Goal: Information Seeking & Learning: Find specific fact

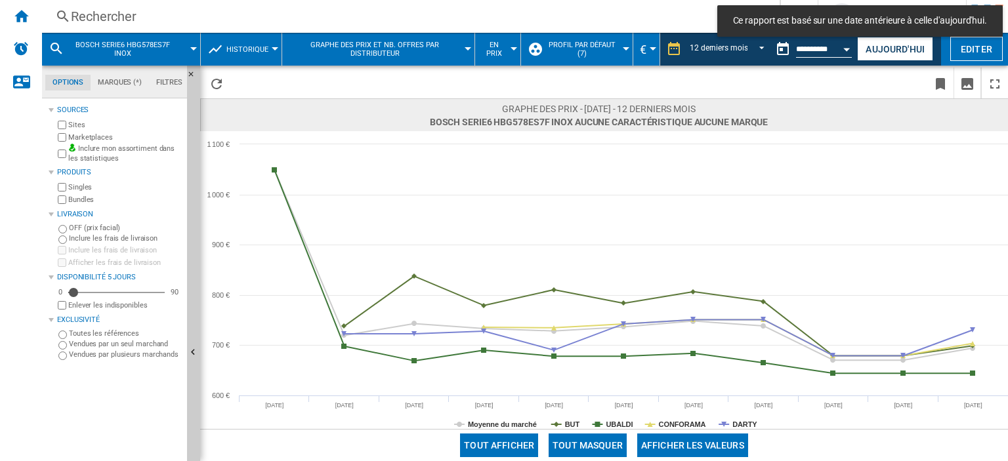
click at [119, 18] on div "Rechercher" at bounding box center [408, 16] width 674 height 18
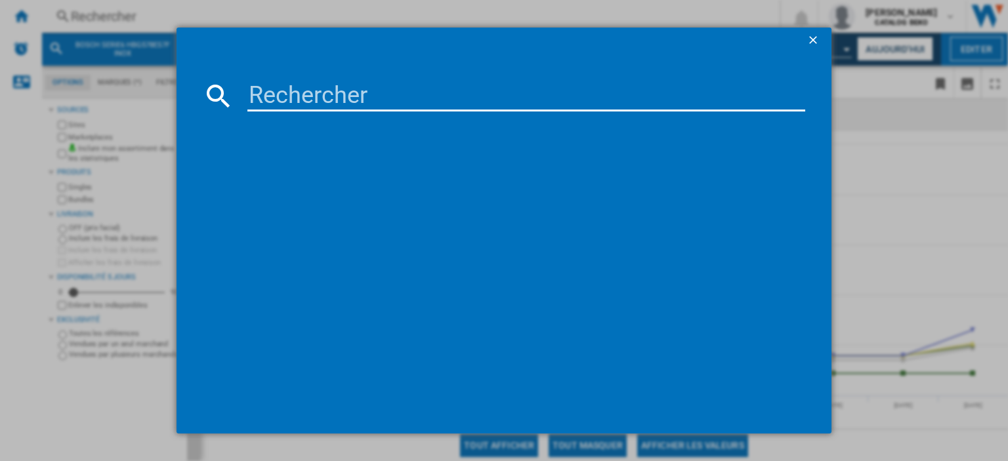
click at [299, 106] on input at bounding box center [526, 95] width 558 height 31
paste input "WOI5S81PX"
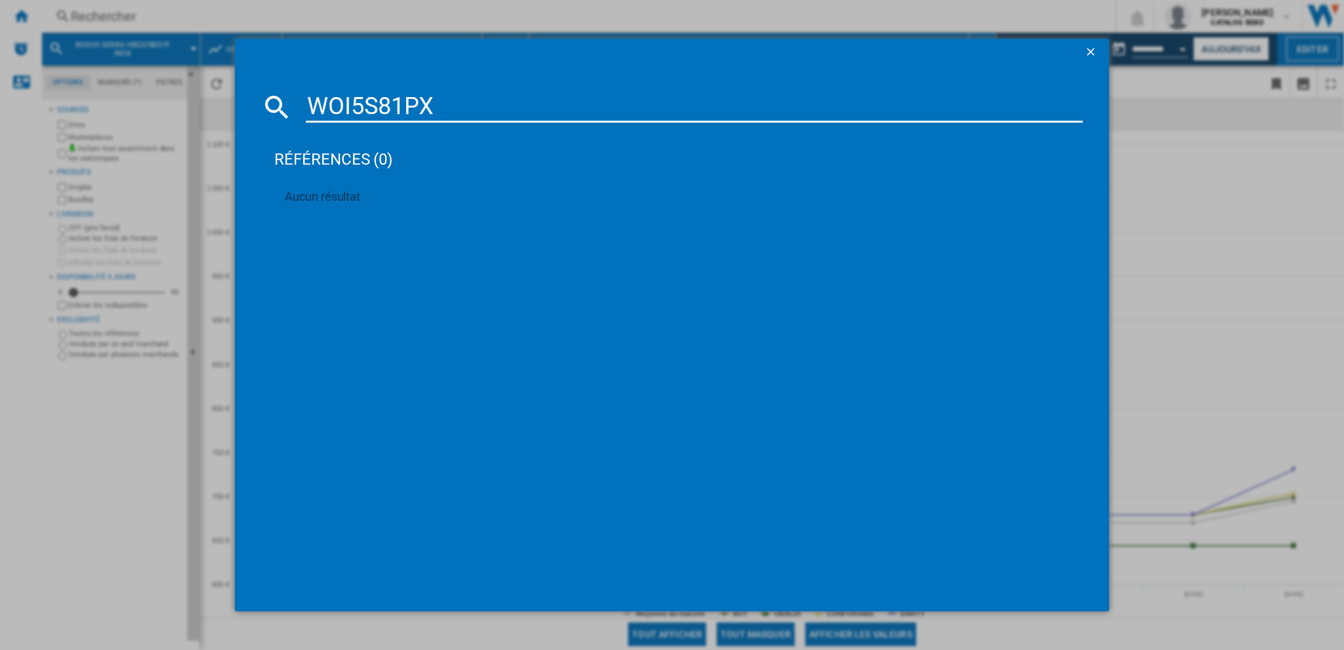
click at [408, 100] on input "WOI5S81PX" at bounding box center [694, 106] width 776 height 31
click at [459, 117] on input "WOI5S81PX" at bounding box center [694, 106] width 776 height 31
drag, startPoint x: 461, startPoint y: 110, endPoint x: 128, endPoint y: 107, distance: 333.3
click at [128, 107] on div "WOI5S81PX références (0) Aucun résultat" at bounding box center [672, 325] width 1344 height 650
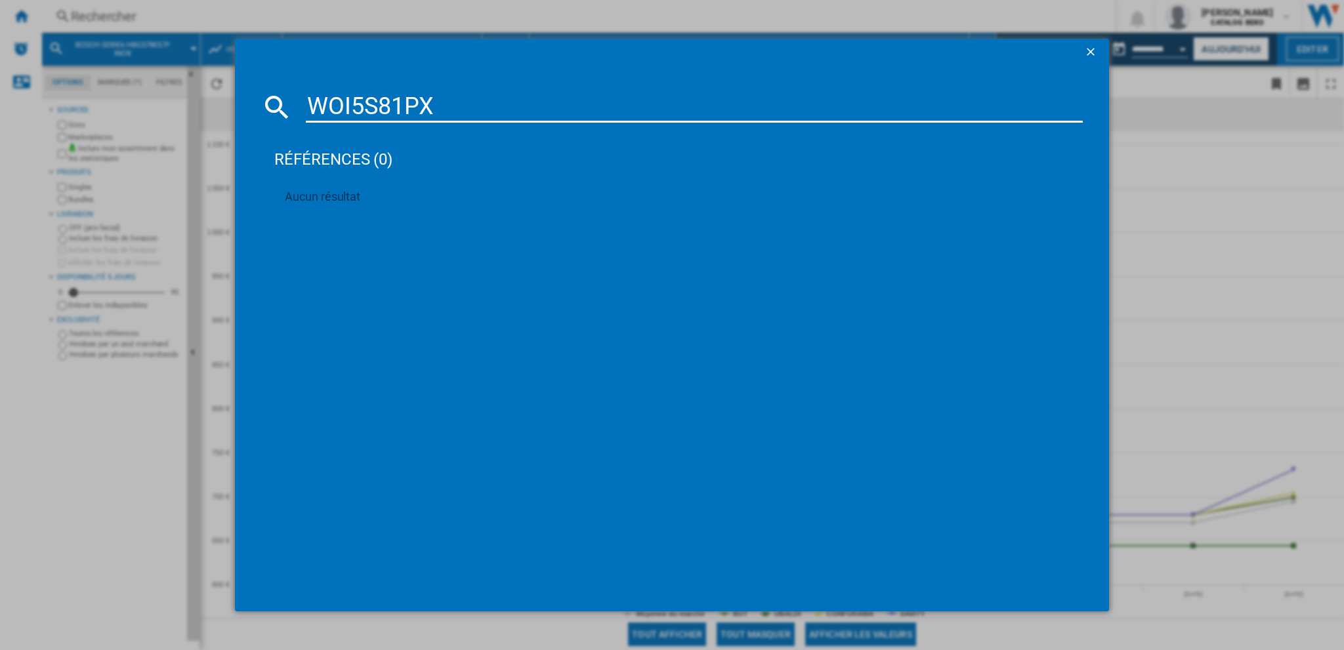
paste input "ACM7037RB"
type input "ACM7037RB"
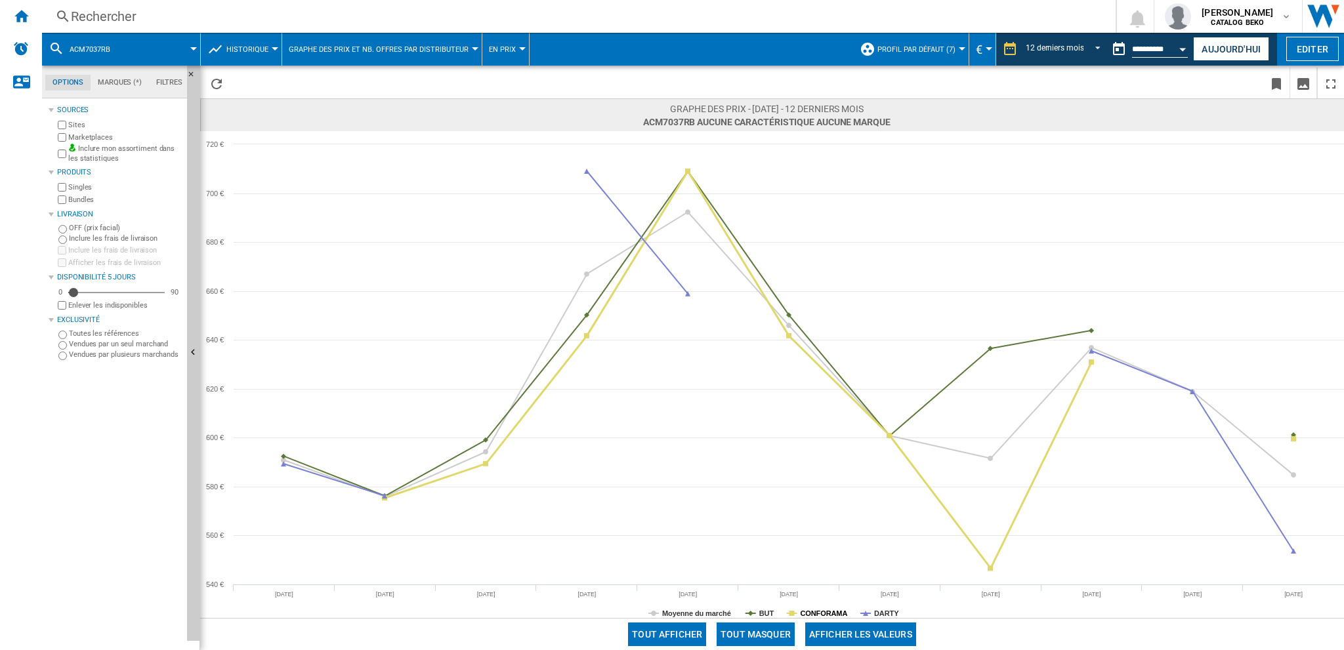
click at [829, 461] on tspan "CONFORAMA" at bounding box center [823, 614] width 47 height 8
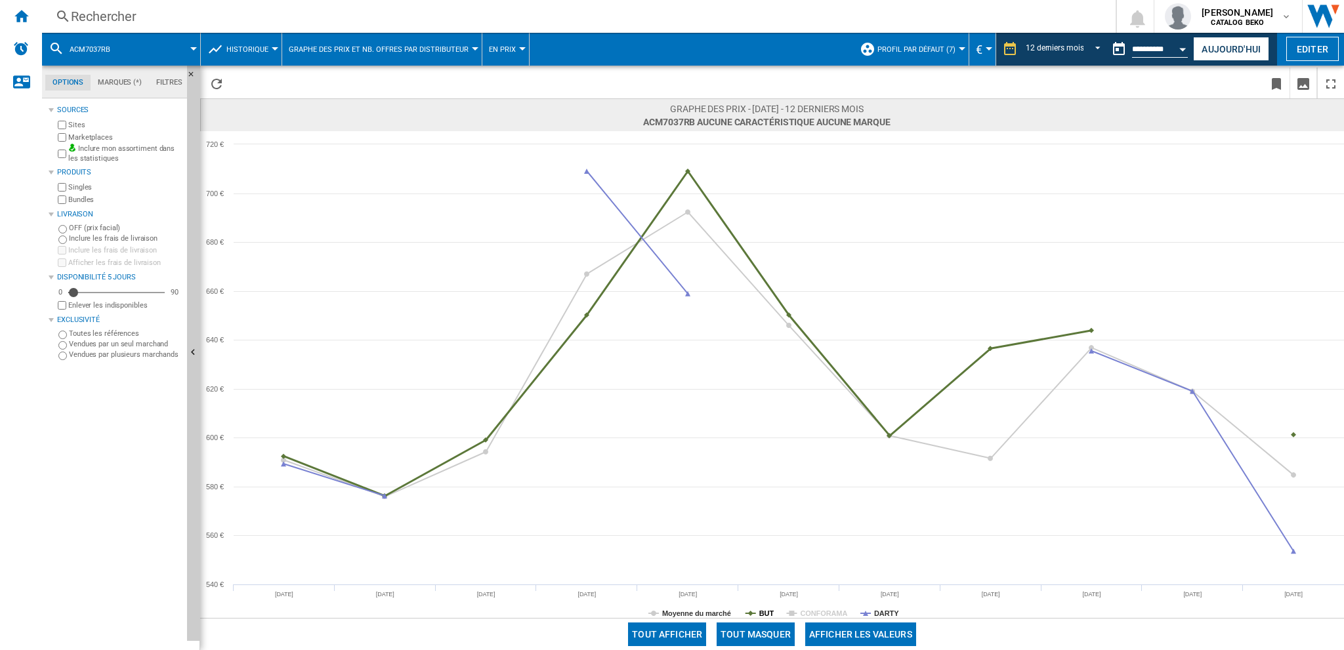
click at [759, 461] on tspan "BUT" at bounding box center [766, 614] width 15 height 8
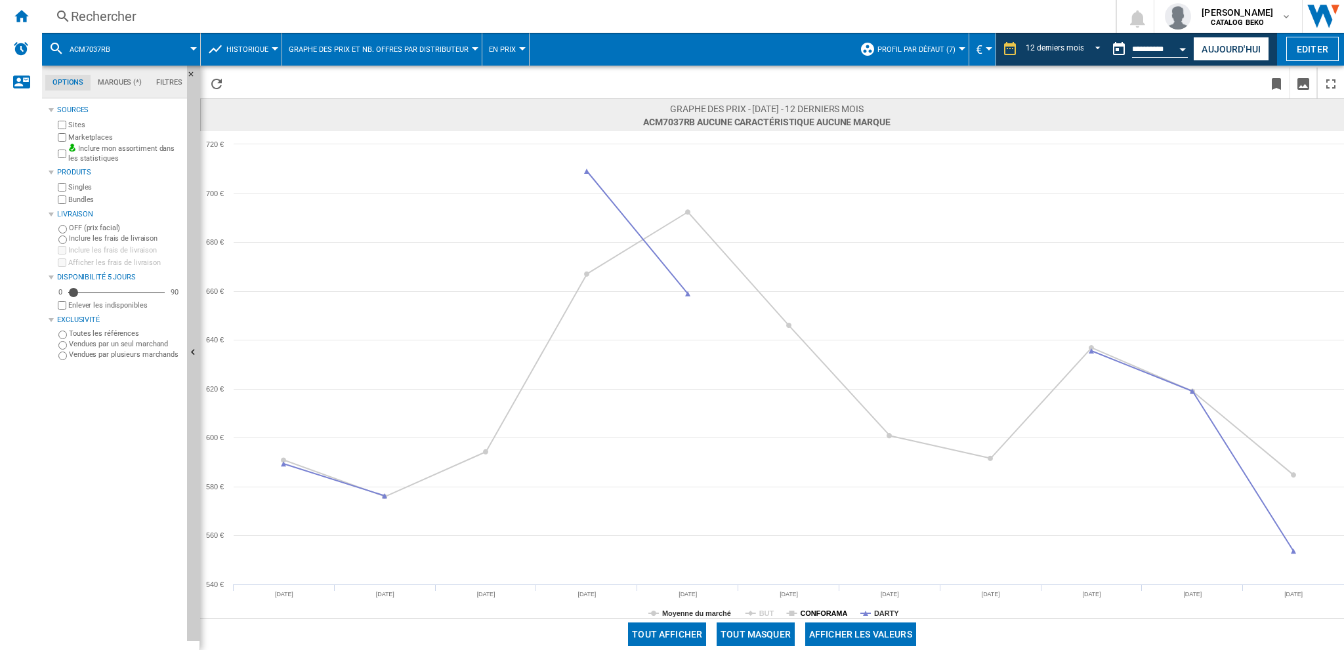
click at [816, 461] on tspan "CONFORAMA" at bounding box center [823, 614] width 47 height 8
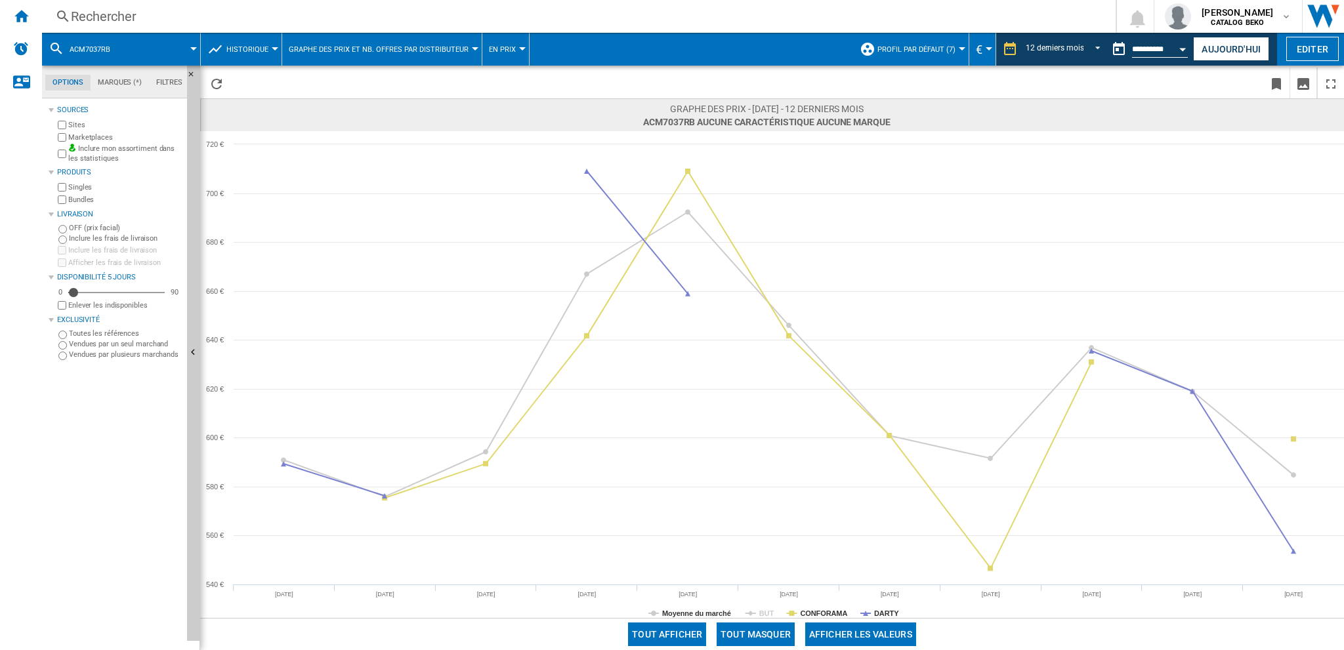
click at [126, 9] on div "Rechercher" at bounding box center [576, 16] width 1010 height 18
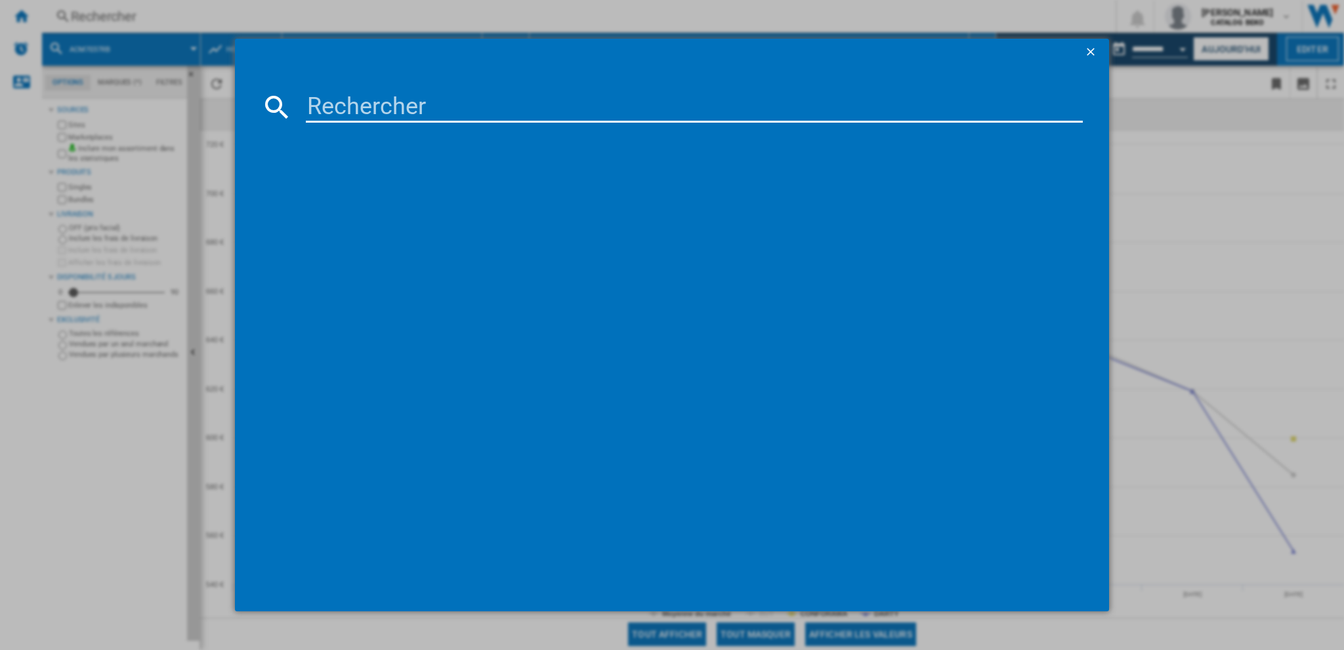
click at [379, 102] on input at bounding box center [694, 106] width 776 height 31
paste input "ACI7005RB"
type input "ACI7005RB"
click at [350, 191] on div "AMICA ACI7005RB BLANC NOIR" at bounding box center [680, 192] width 763 height 13
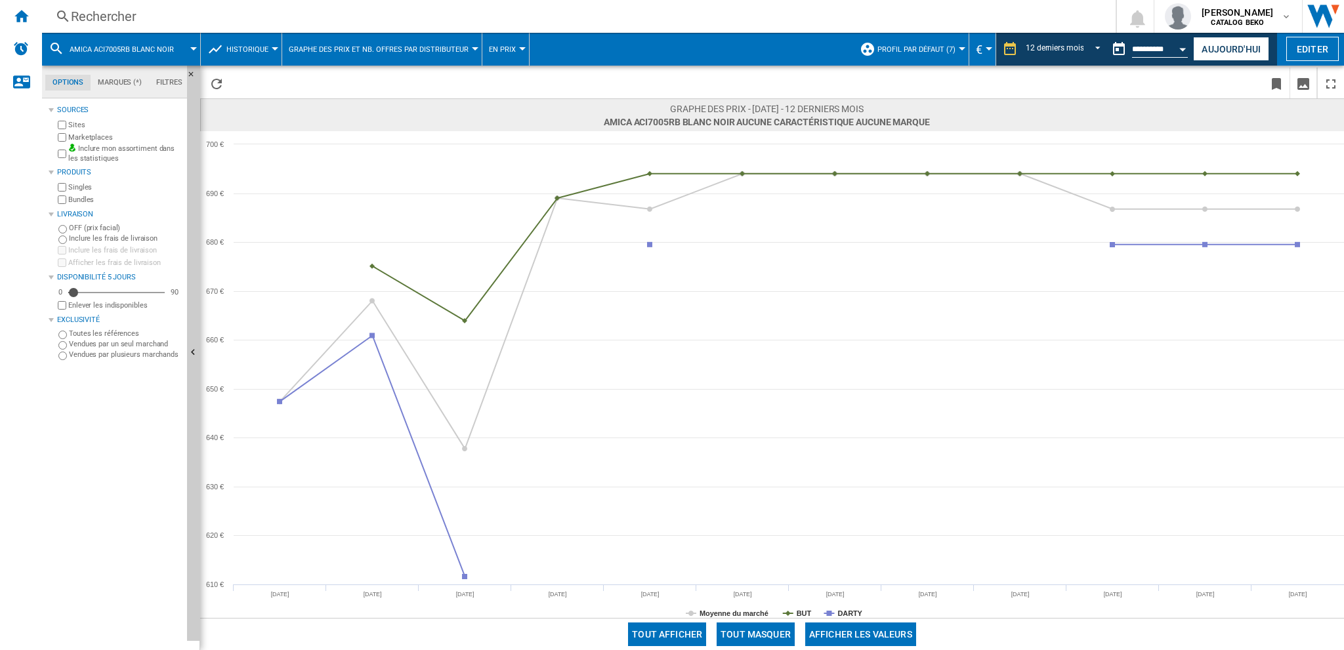
click at [118, 5] on div "Rechercher Rechercher 0 [PERSON_NAME] CATALOG BEKO CATALOG BEKO Mes paramètres …" at bounding box center [693, 16] width 1302 height 33
click at [123, 10] on div "Rechercher" at bounding box center [576, 16] width 1010 height 18
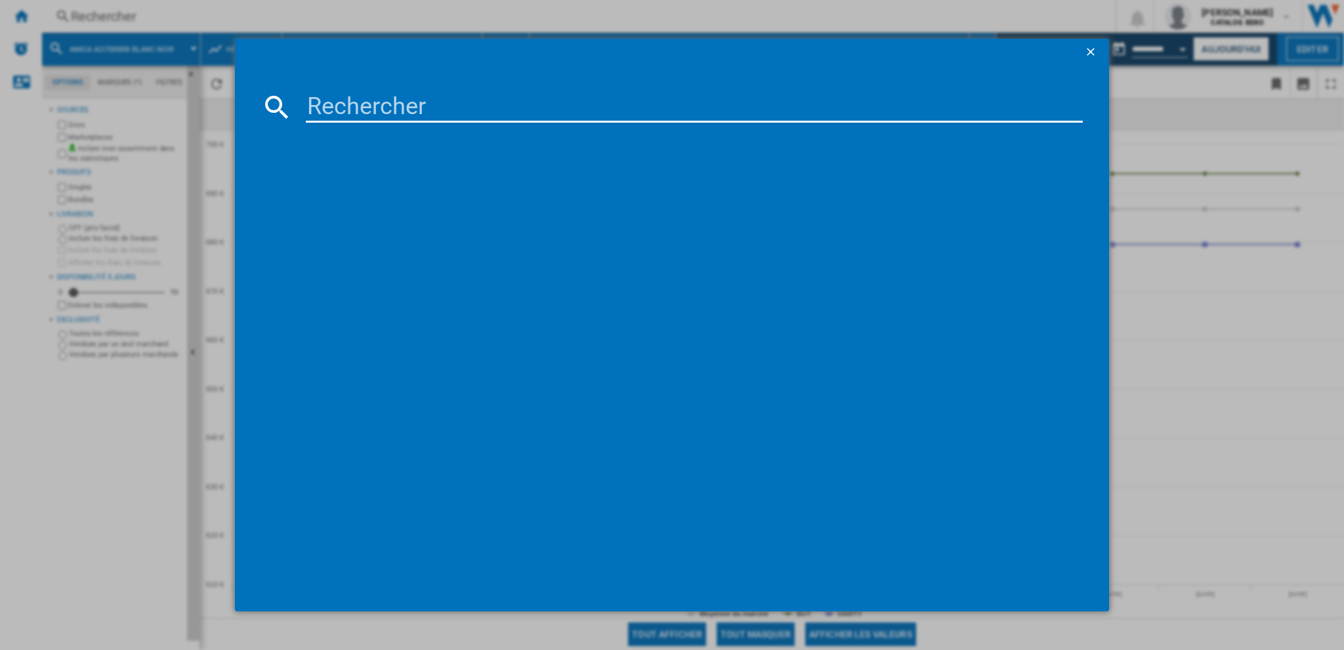
click at [415, 112] on input at bounding box center [694, 106] width 776 height 31
paste input "TR90GMP"
type input "TR90GMP"
click at [379, 184] on div "SMEG TR90GMP CREME" at bounding box center [678, 192] width 800 height 21
click at [394, 192] on div "SMEG TR90GMP CREME" at bounding box center [680, 192] width 763 height 13
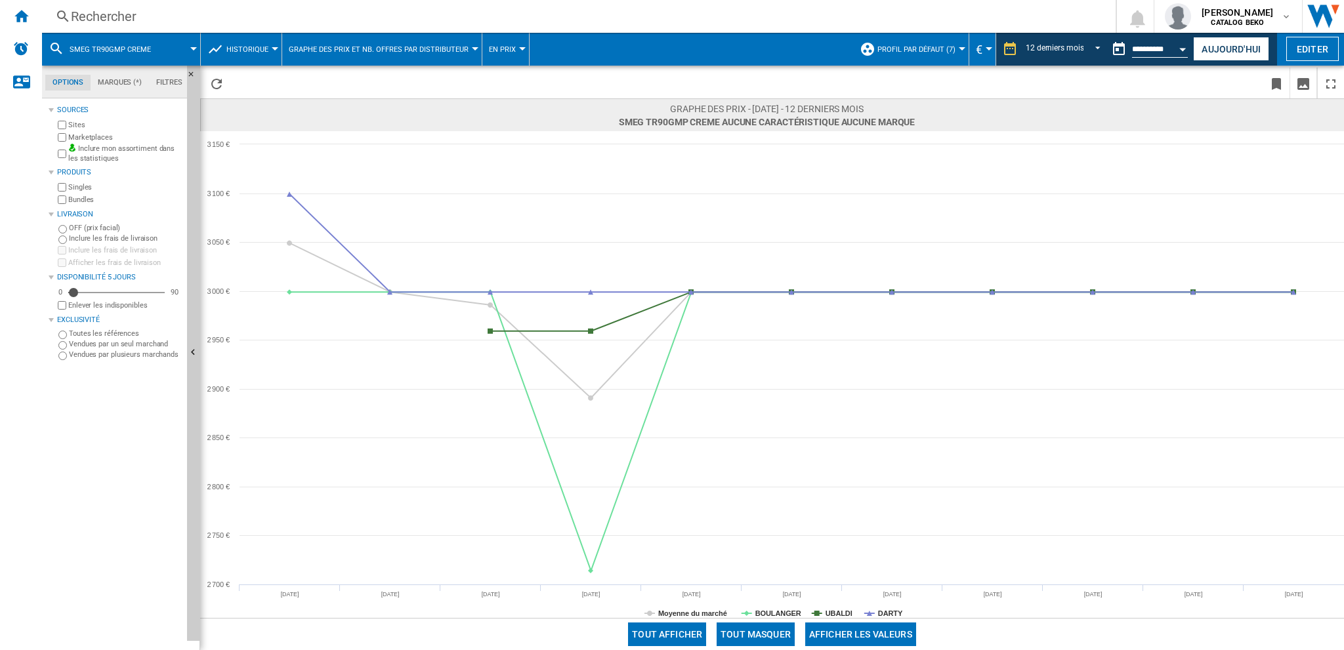
click at [110, 10] on div "Rechercher" at bounding box center [576, 16] width 1010 height 18
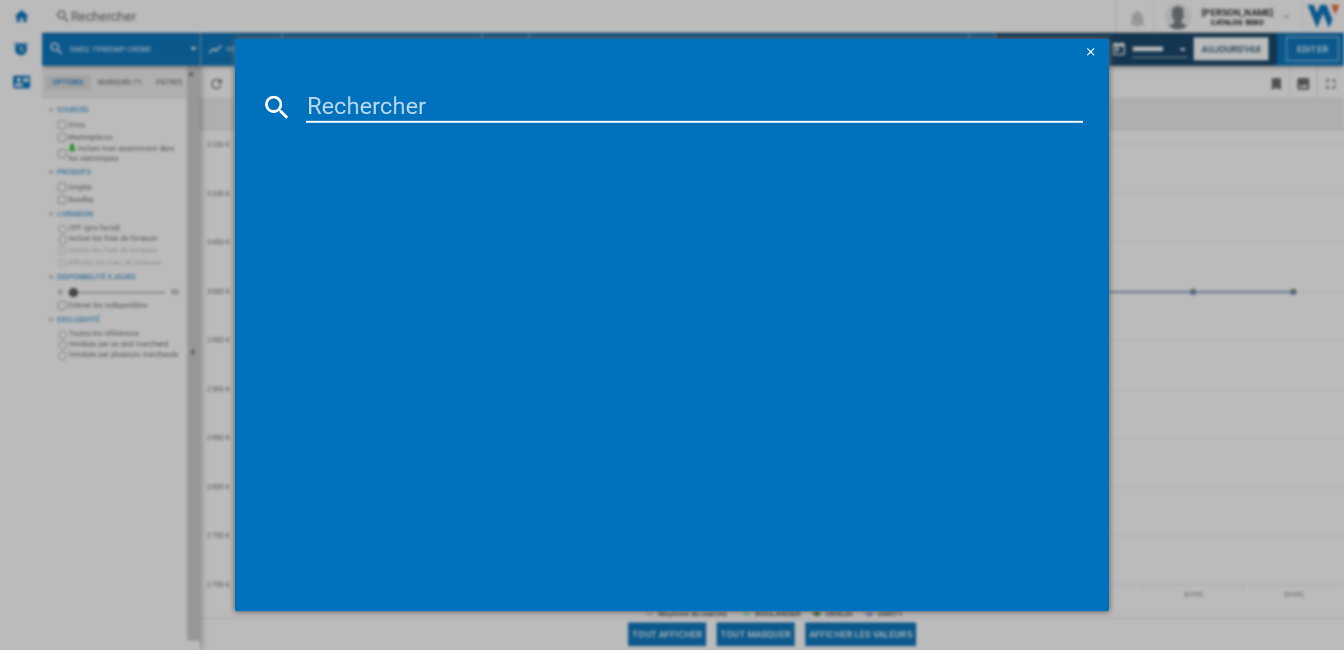
click at [353, 106] on input at bounding box center [694, 106] width 776 height 31
paste input "BOLERO HEXA AF314500 MATT A - 02826"
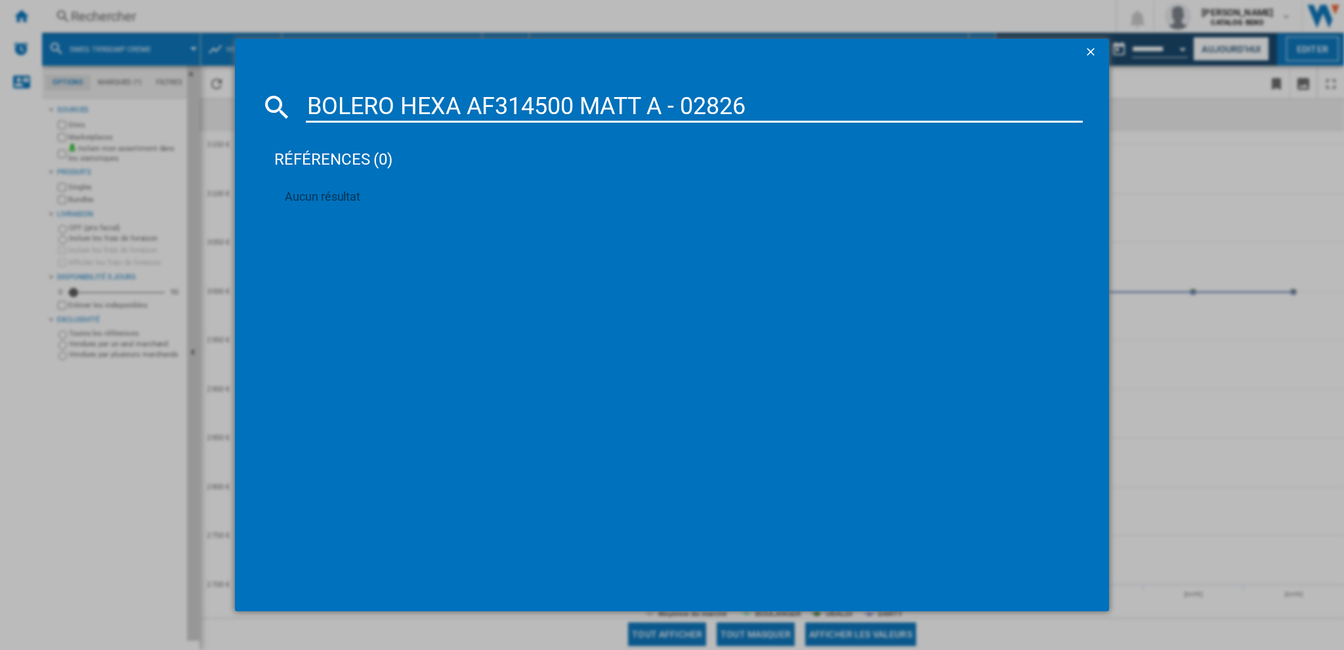
drag, startPoint x: 804, startPoint y: 104, endPoint x: 100, endPoint y: 104, distance: 704.0
click at [100, 104] on div "BOLERO HEXA AF314500 MATT A - 02826 références (0) Aucun résultat" at bounding box center [672, 325] width 1344 height 650
paste input "AF314500"
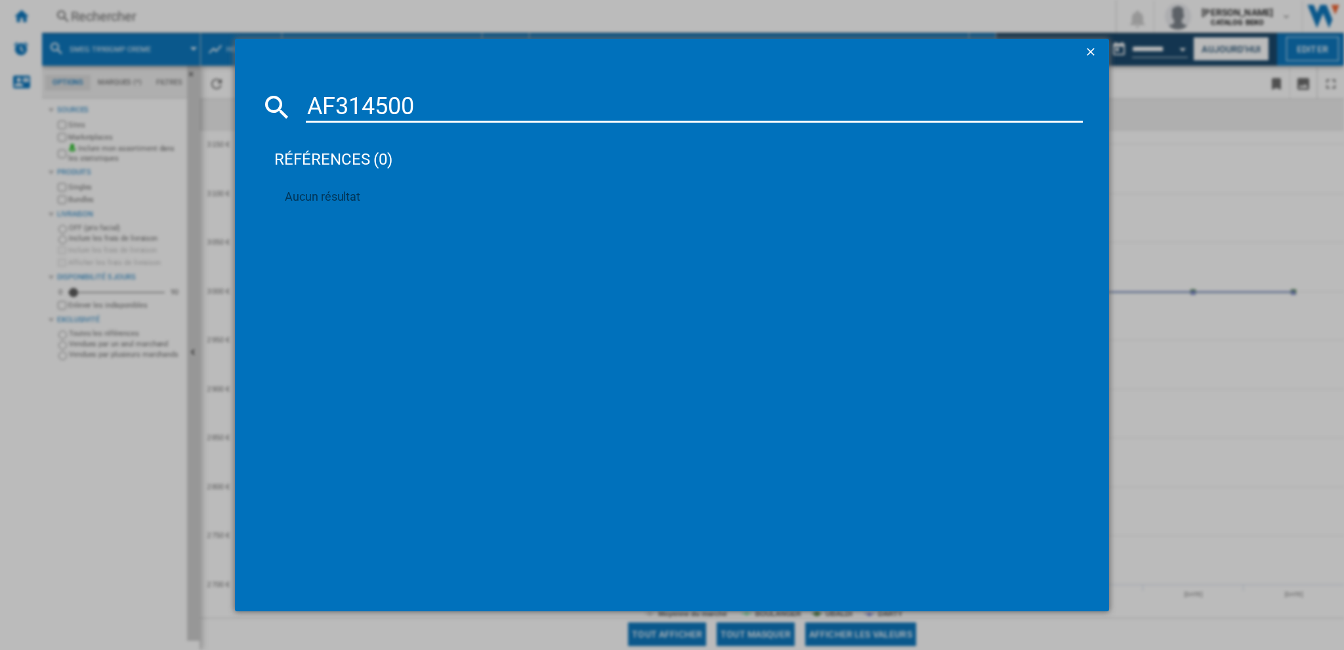
click at [407, 236] on div "références (0) Aucun résultat" at bounding box center [678, 356] width 808 height 455
drag, startPoint x: 433, startPoint y: 108, endPoint x: 174, endPoint y: 107, distance: 259.2
click at [174, 107] on div "AF314500 références (0) Aucun résultat" at bounding box center [672, 325] width 1344 height 650
paste input "CIB56494BW"
type input "CIB56494BW"
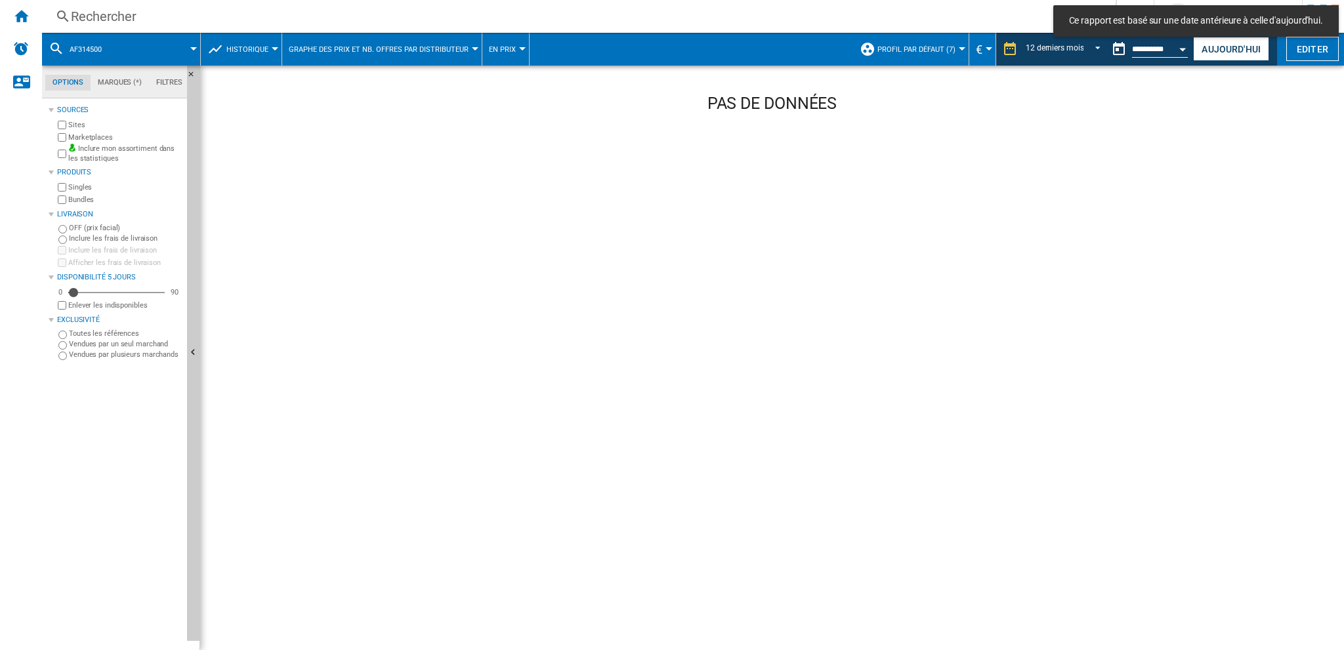
click at [102, 15] on div "Rechercher" at bounding box center [576, 16] width 1010 height 18
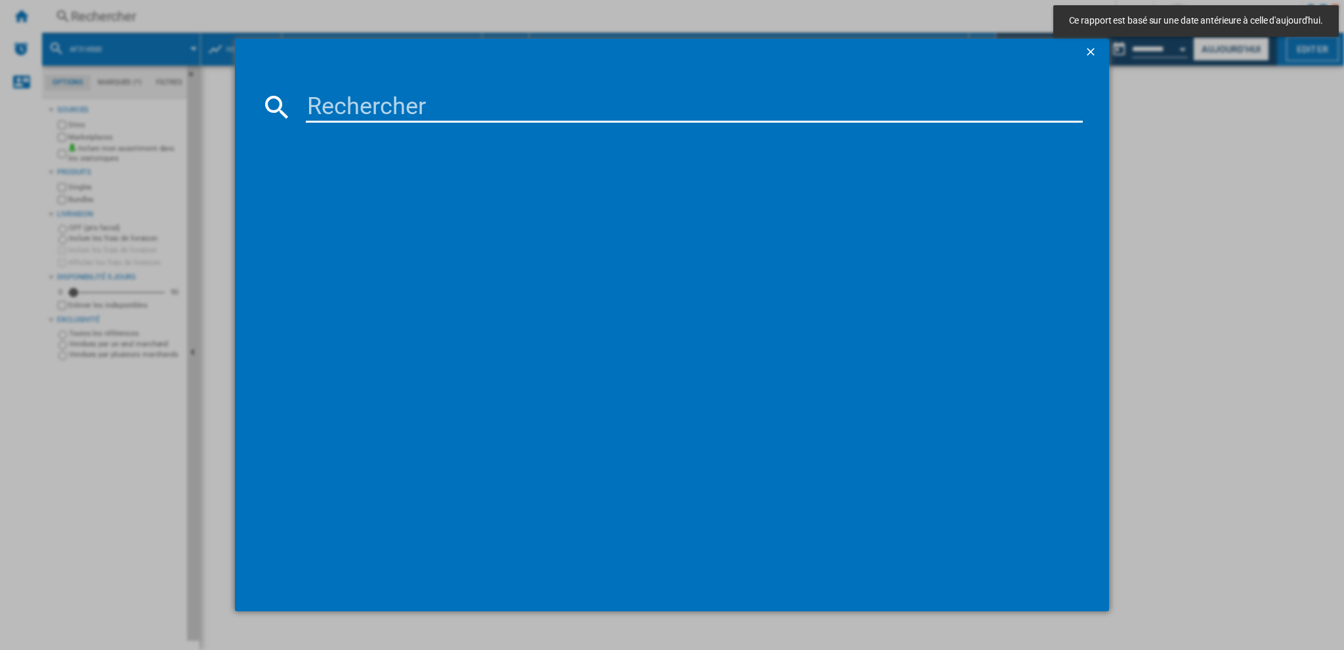
click at [377, 98] on input at bounding box center [694, 106] width 776 height 31
paste input "CIB56494BW"
type input "CIB56494BW"
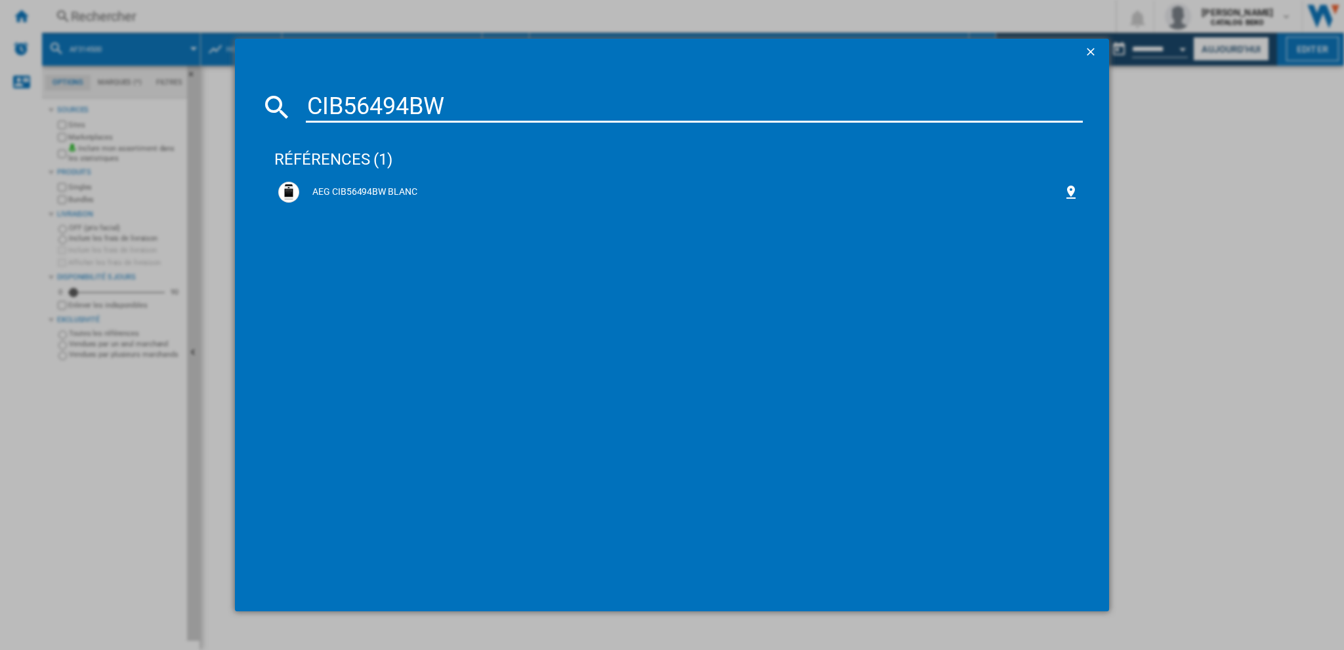
drag, startPoint x: 379, startPoint y: 186, endPoint x: 439, endPoint y: 621, distance: 439.2
click at [379, 186] on div "AEG CIB56494BW BLANC" at bounding box center [680, 192] width 763 height 13
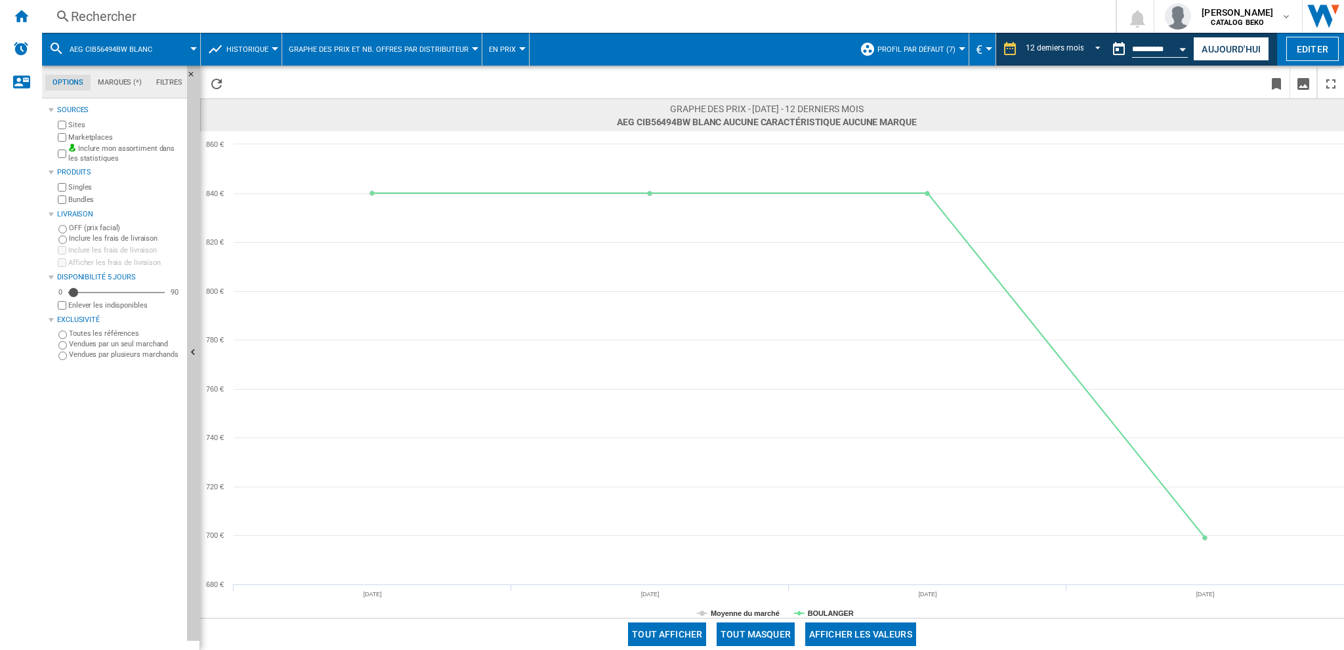
click at [102, 22] on div "Rechercher" at bounding box center [576, 16] width 1010 height 18
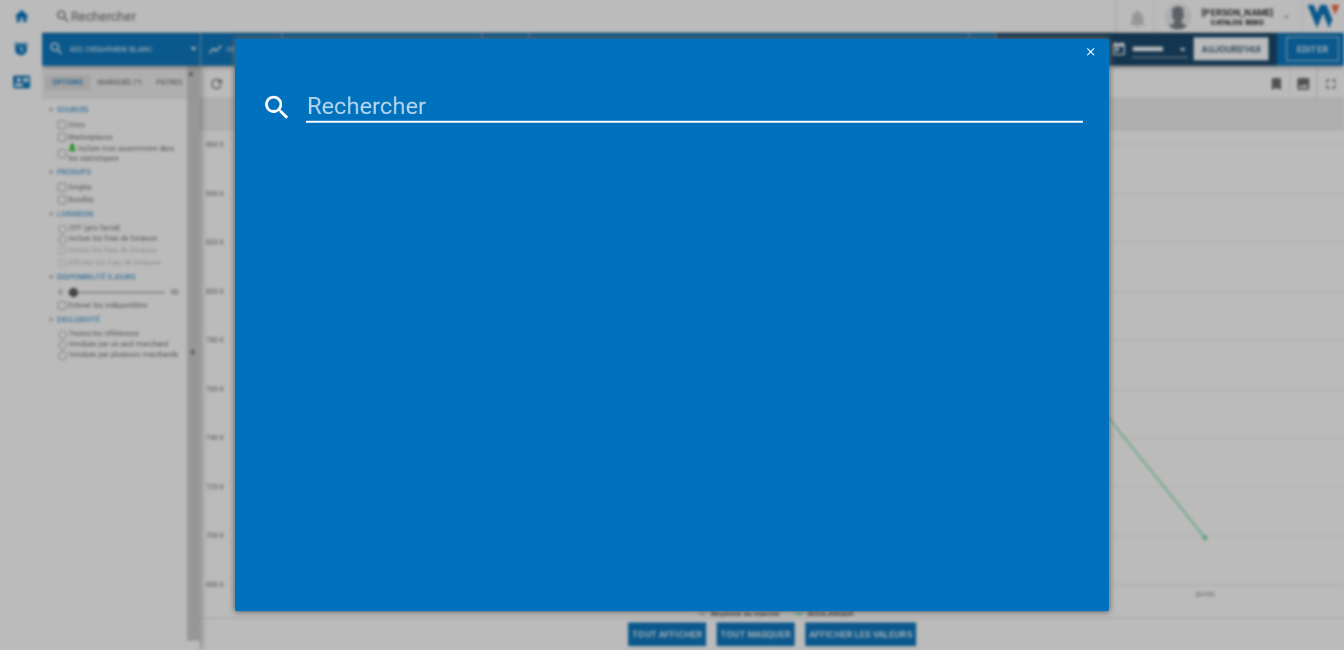
click at [354, 100] on input at bounding box center [694, 106] width 776 height 31
paste input "CX91IMBL"
type input "CX91IMBL"
click at [425, 187] on div "SMEG CLASSICA CX91IMBL NOIR" at bounding box center [680, 192] width 763 height 13
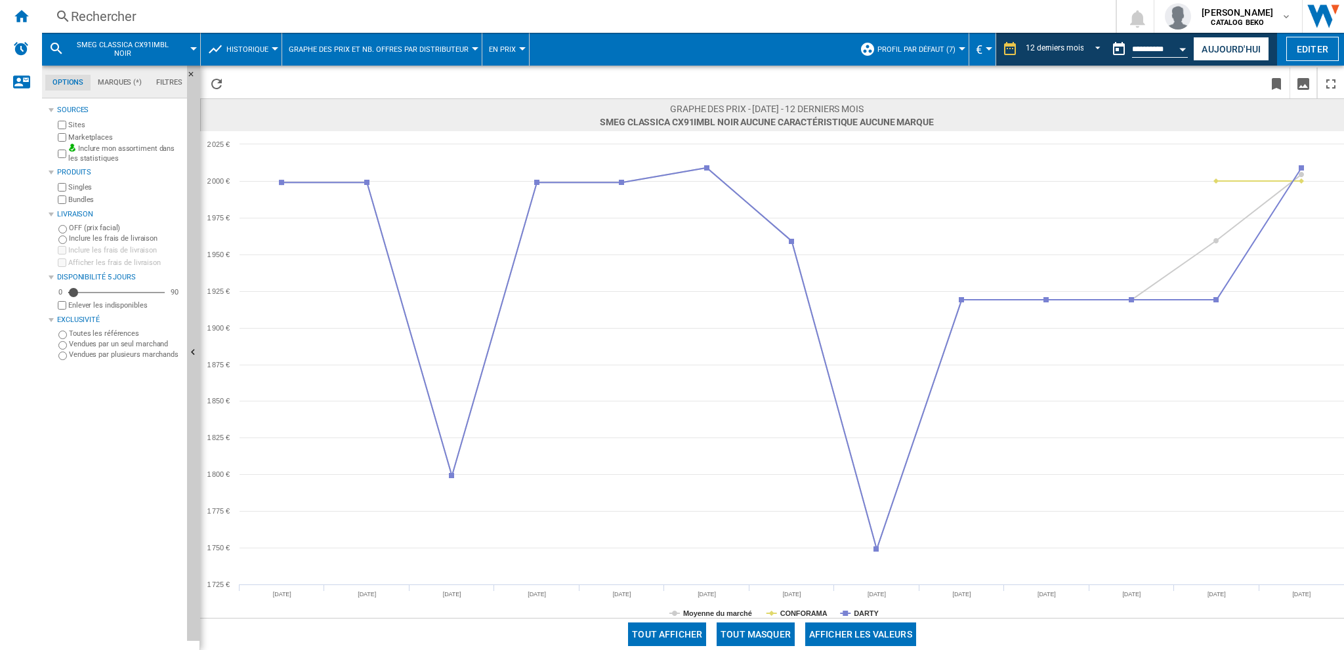
click at [112, 18] on div "Rechercher" at bounding box center [576, 16] width 1010 height 18
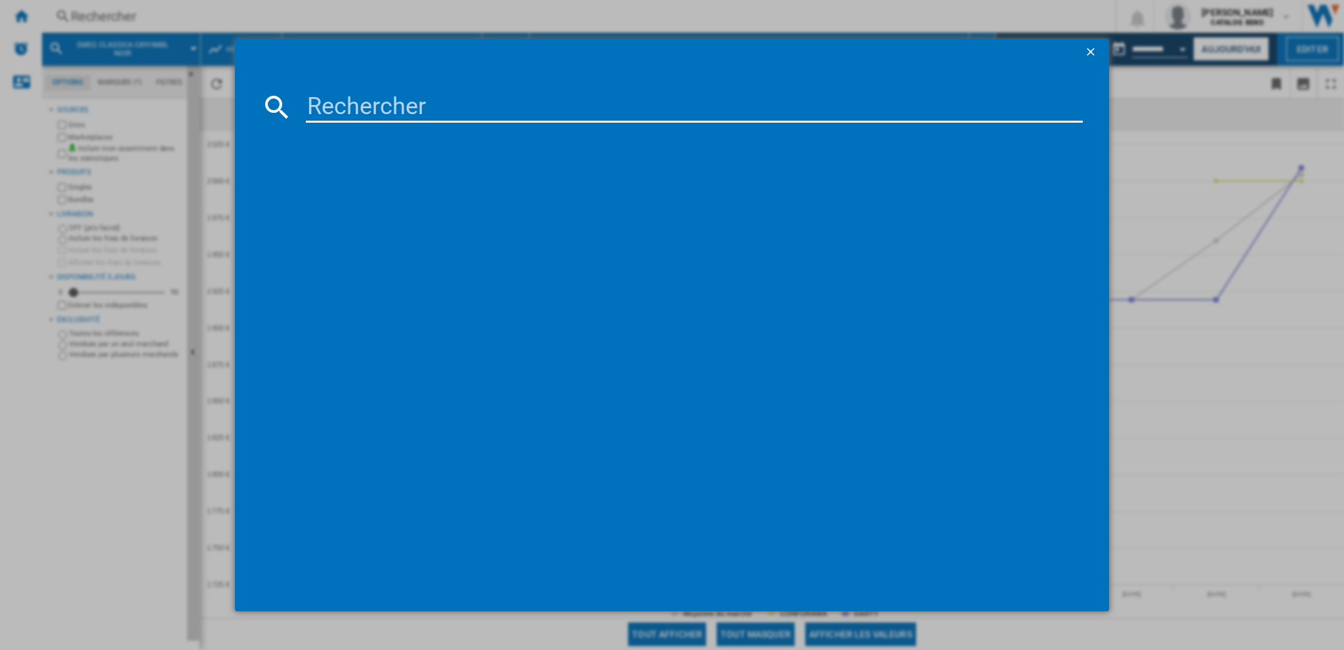
click at [345, 104] on input at bounding box center [694, 106] width 776 height 31
paste input "C92GPX2"
type input "C92GPX2"
drag, startPoint x: 341, startPoint y: 192, endPoint x: 472, endPoint y: 629, distance: 456.9
click at [341, 192] on div "SMEG C92GPX2 NOIR INOX" at bounding box center [680, 192] width 763 height 13
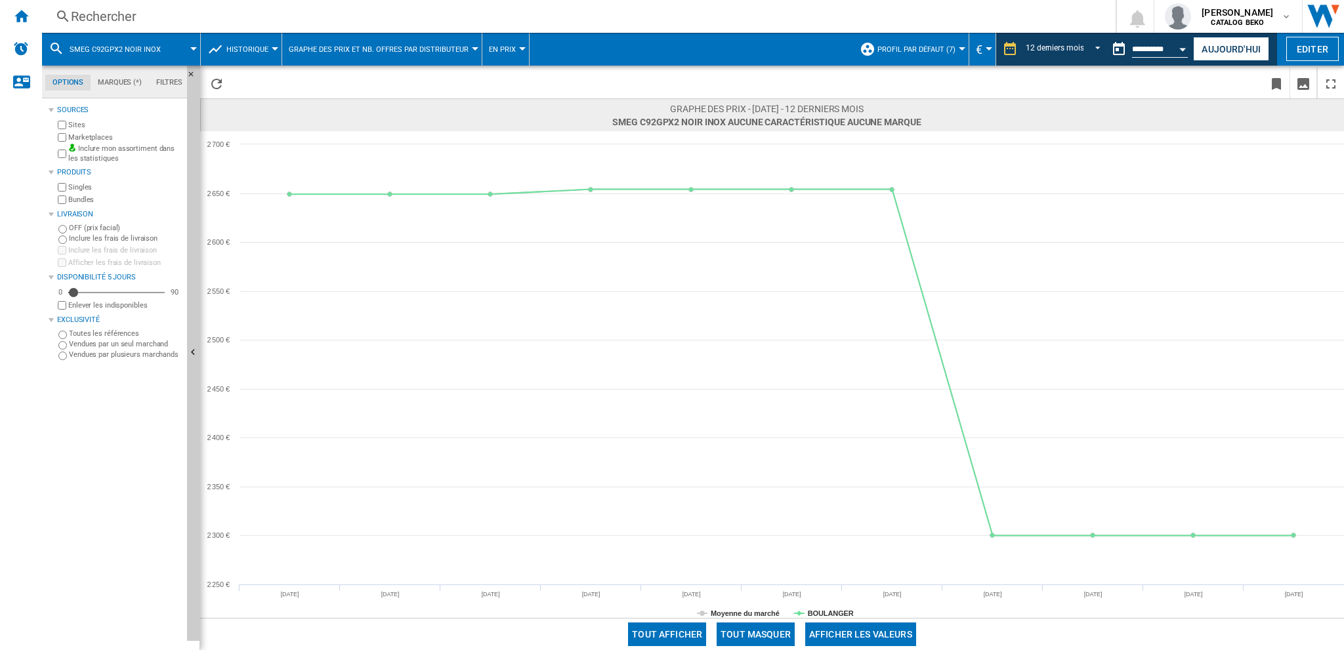
click at [118, 23] on div "Rechercher" at bounding box center [576, 16] width 1010 height 18
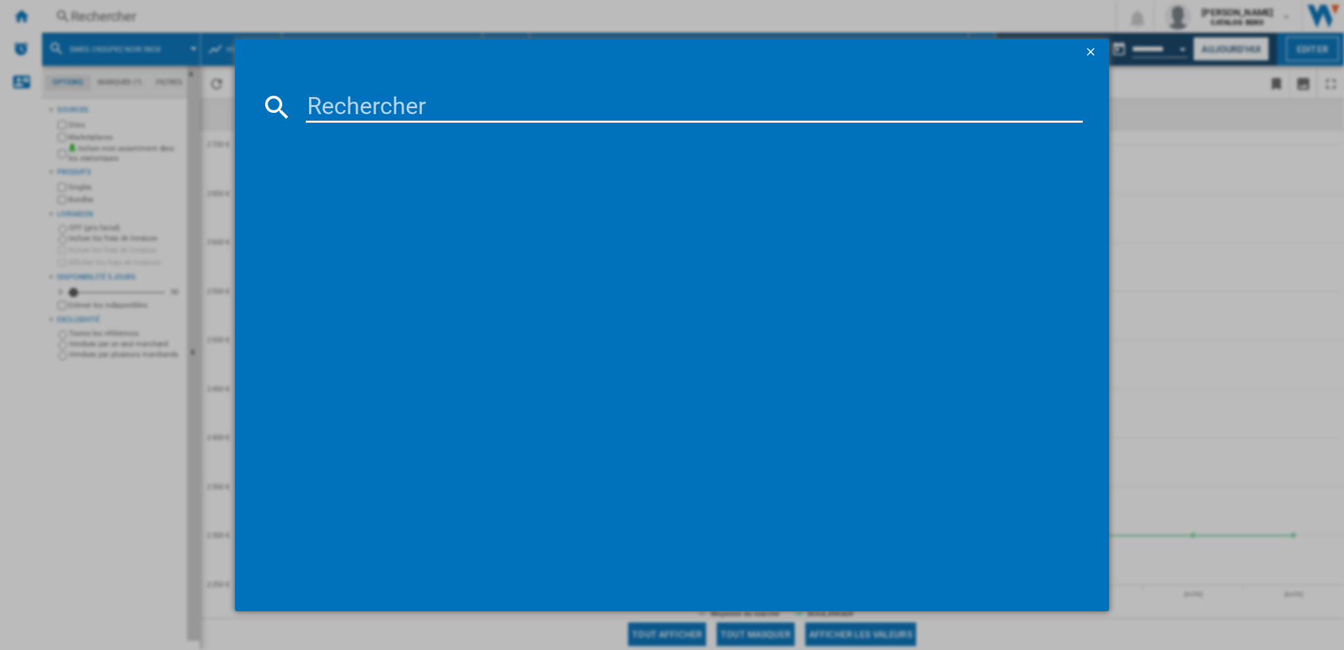
click at [408, 106] on input at bounding box center [694, 106] width 776 height 31
paste input "BEL RCA COOKCENTRE 110EI STA 444411808"
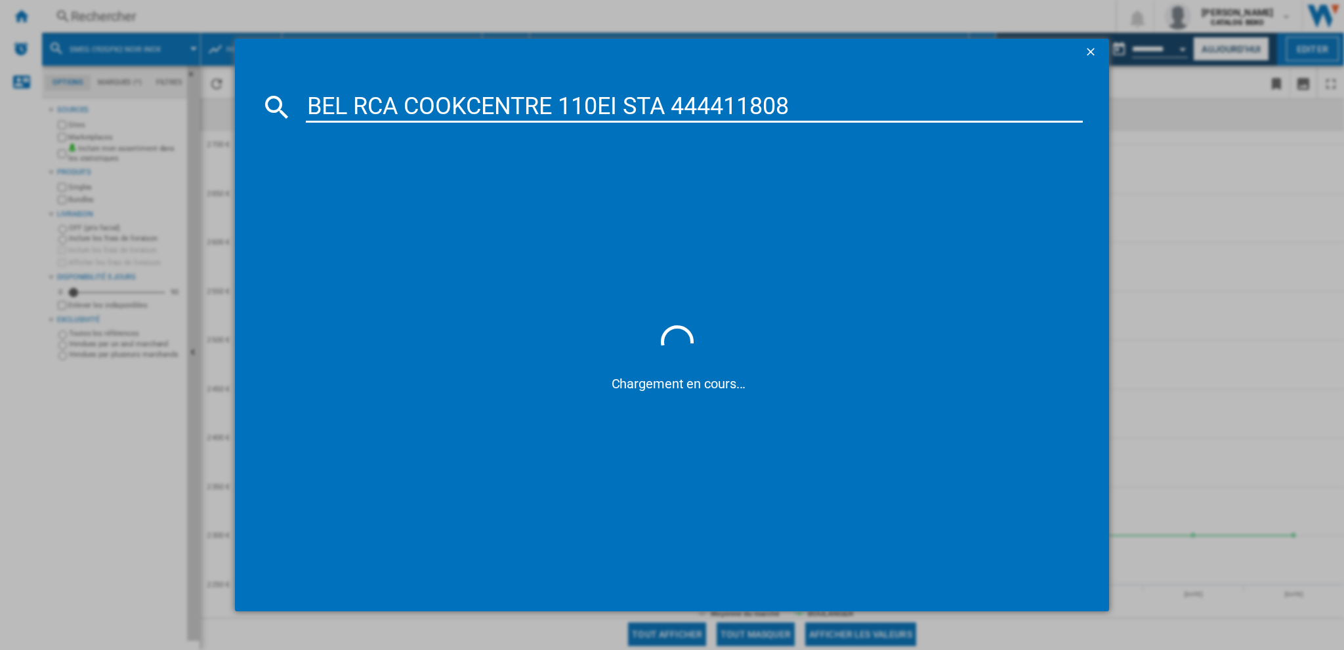
drag, startPoint x: 564, startPoint y: 108, endPoint x: 669, endPoint y: 108, distance: 105.0
click at [669, 108] on input "BEL RCA COOKCENTRE 110EI STA 444411808" at bounding box center [694, 106] width 776 height 31
click at [395, 118] on input "BEL RCA COOKCENTRE 110EI STA 444411808" at bounding box center [694, 106] width 776 height 31
drag, startPoint x: 794, startPoint y: 114, endPoint x: 147, endPoint y: 113, distance: 646.9
click at [147, 113] on div "BEL RCA COOKCENTRE 110EI STA 444411808 références (0) Aucun résultat" at bounding box center [672, 325] width 1344 height 650
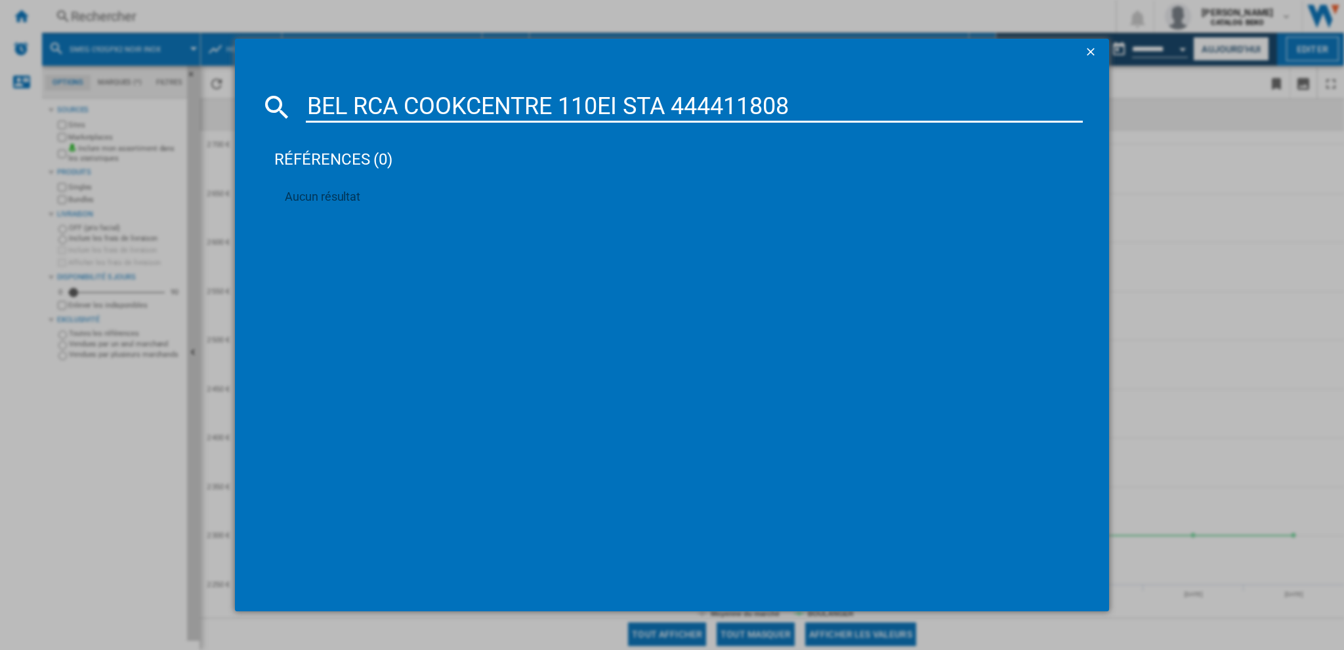
paste input "COOK110EI"
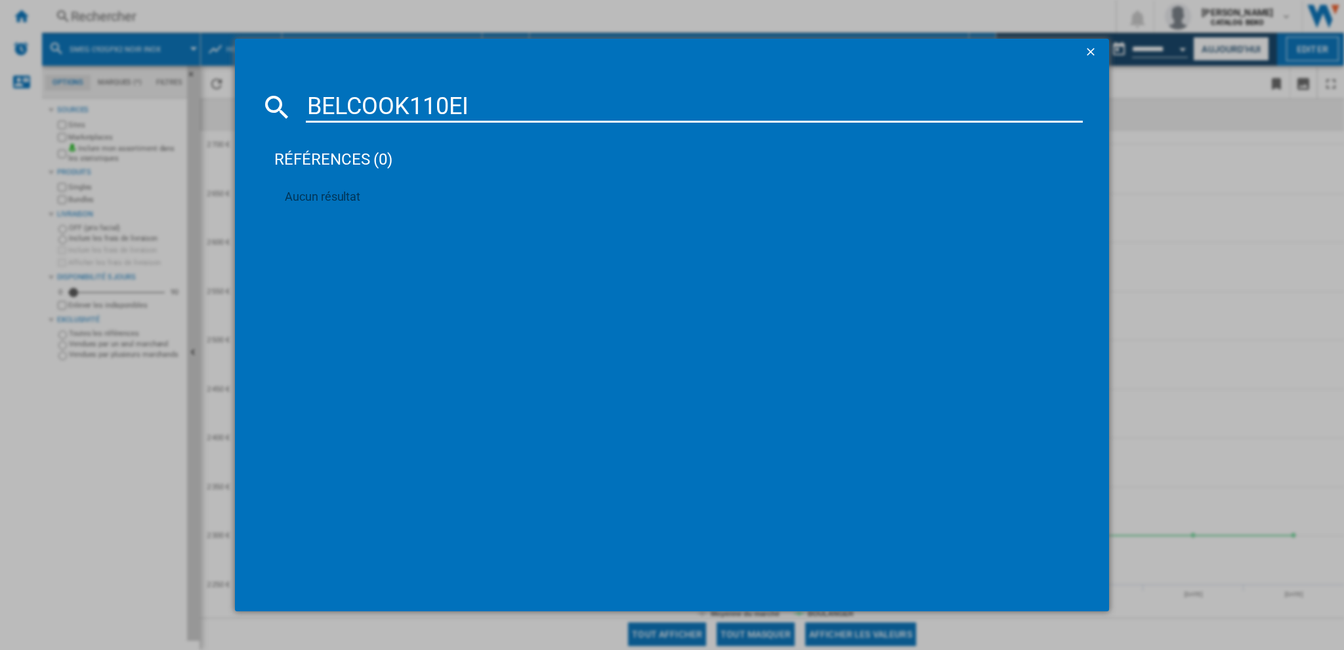
drag, startPoint x: 497, startPoint y: 104, endPoint x: 0, endPoint y: 115, distance: 496.8
click at [0, 115] on div "BELCOOK110EI références (0) Aucun résultat" at bounding box center [672, 325] width 1344 height 650
paste input "WOI5S81PX"
type input "WOI5S81PX"
click at [505, 112] on input "WOI5S81PX" at bounding box center [694, 106] width 776 height 31
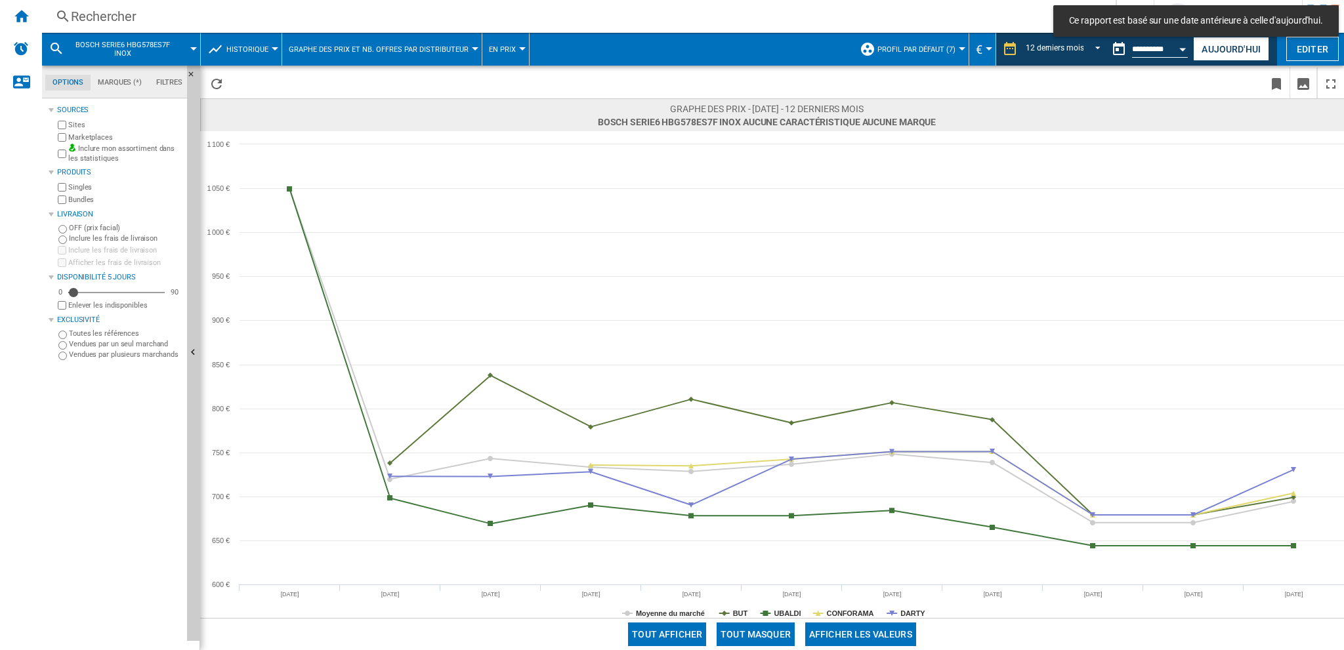
click at [98, 12] on div "Rechercher" at bounding box center [576, 16] width 1010 height 18
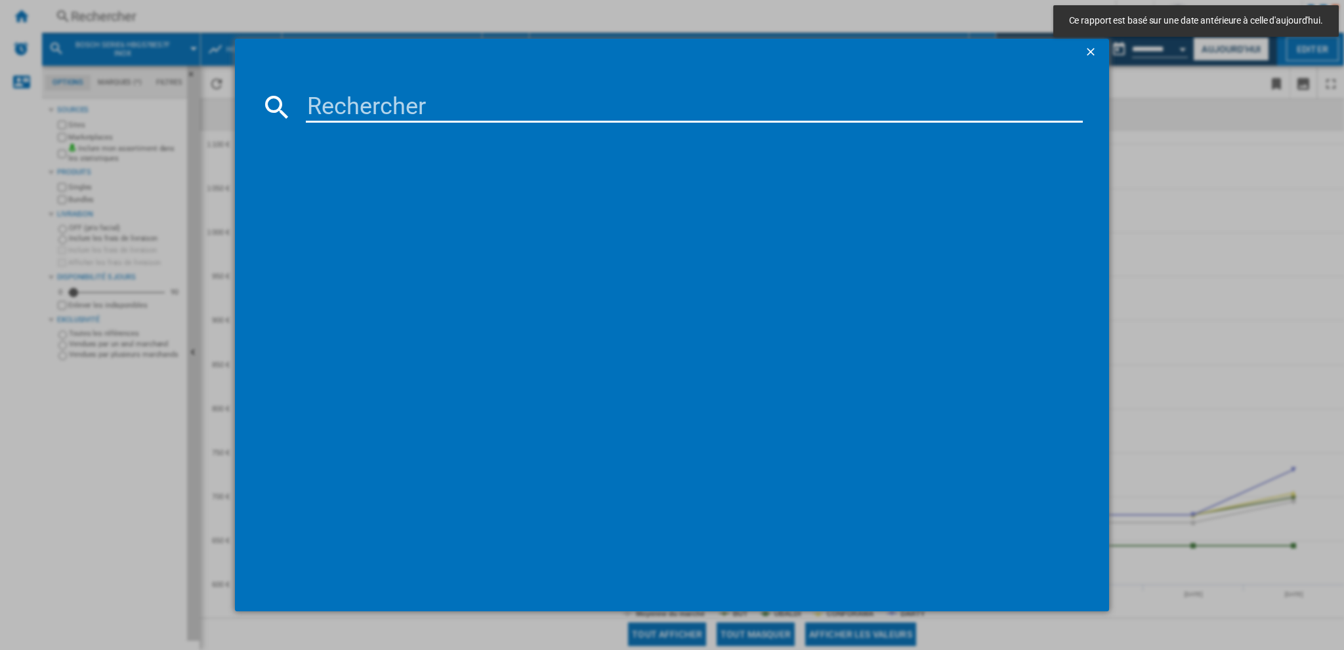
click at [374, 102] on input at bounding box center [694, 106] width 776 height 31
paste input "FSE58301BC"
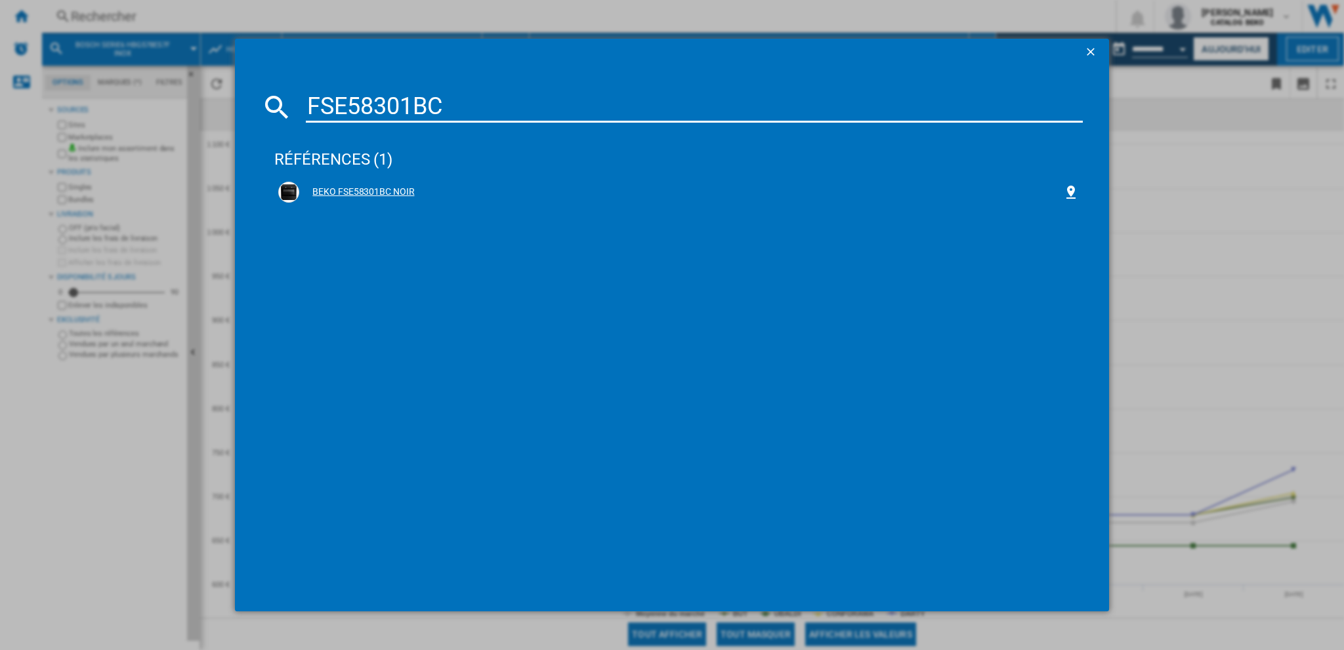
type input "FSE58301BC"
click at [360, 191] on div "BEKO FSE58301BC NOIR" at bounding box center [680, 192] width 763 height 13
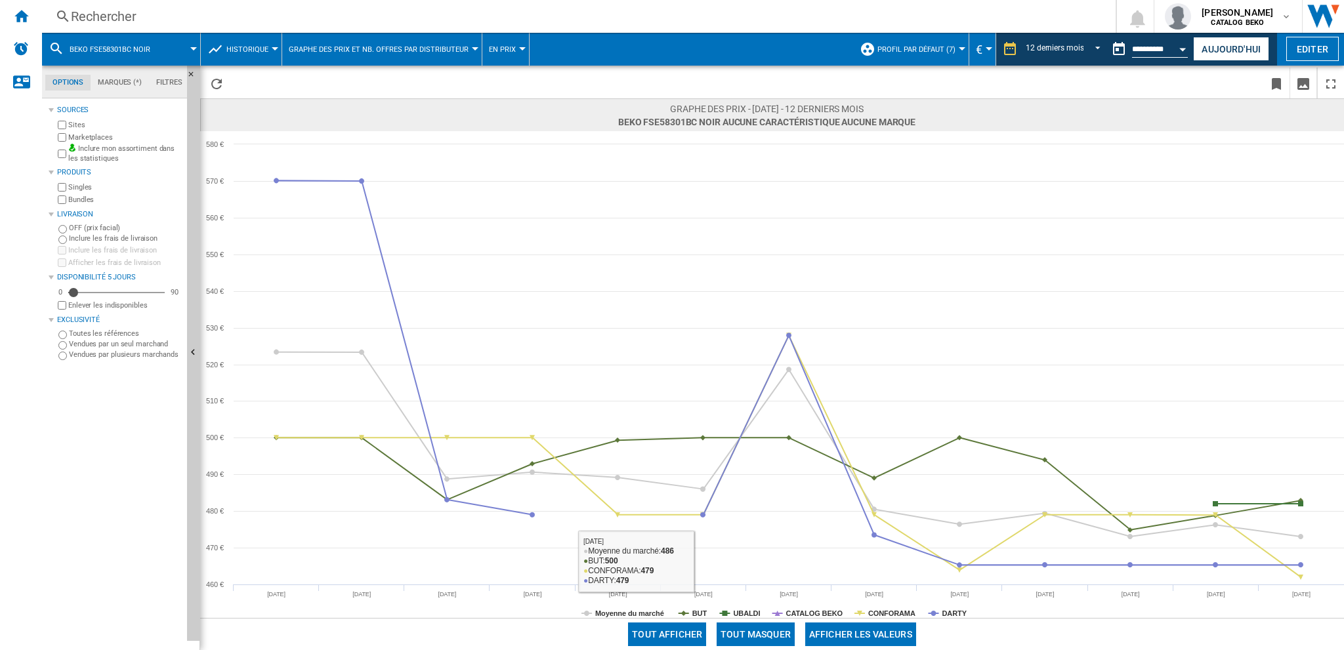
click at [690, 611] on rect at bounding box center [772, 374] width 1144 height 487
click at [694, 615] on tspan "BUT" at bounding box center [699, 614] width 15 height 8
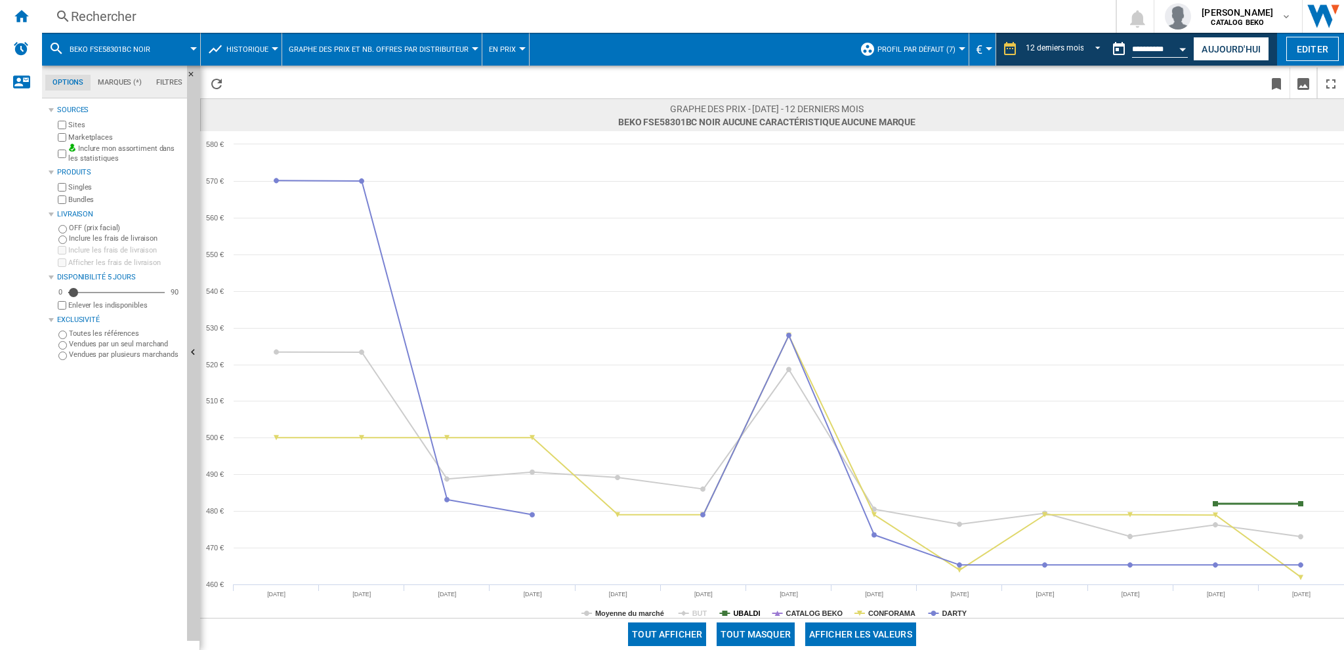
click at [748, 615] on tspan "UBALDI" at bounding box center [746, 614] width 27 height 8
click at [816, 615] on tspan "CATALOG BEKO" at bounding box center [814, 614] width 57 height 8
click at [887, 615] on tspan "CONFORAMA" at bounding box center [891, 614] width 47 height 8
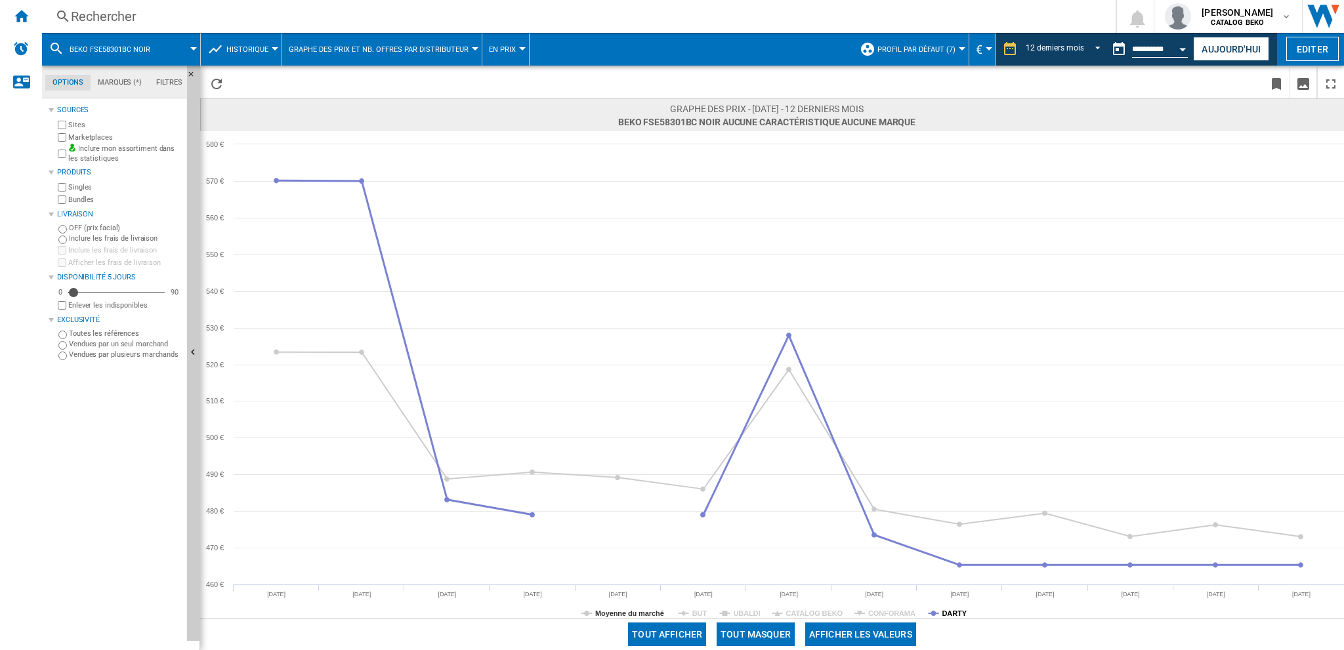
click at [943, 615] on tspan "DARTY" at bounding box center [953, 614] width 25 height 8
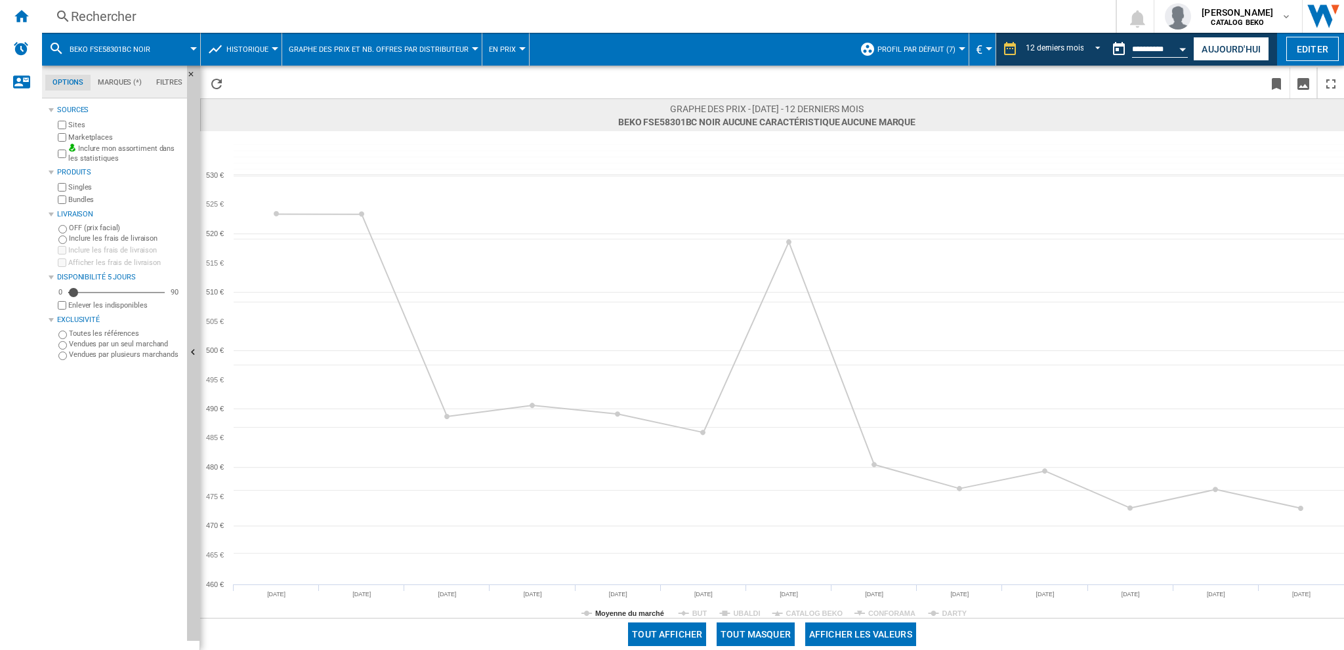
click at [943, 615] on tspan "DARTY" at bounding box center [953, 614] width 25 height 8
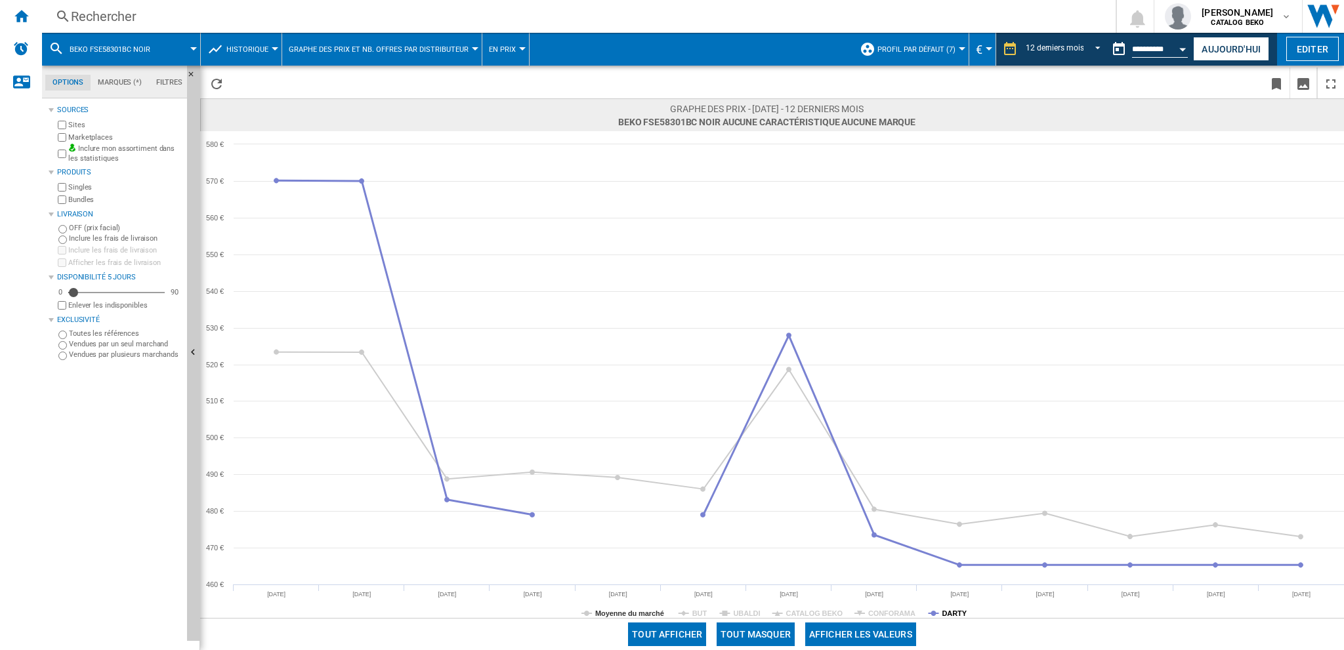
click at [943, 612] on tspan "DARTY" at bounding box center [953, 614] width 25 height 8
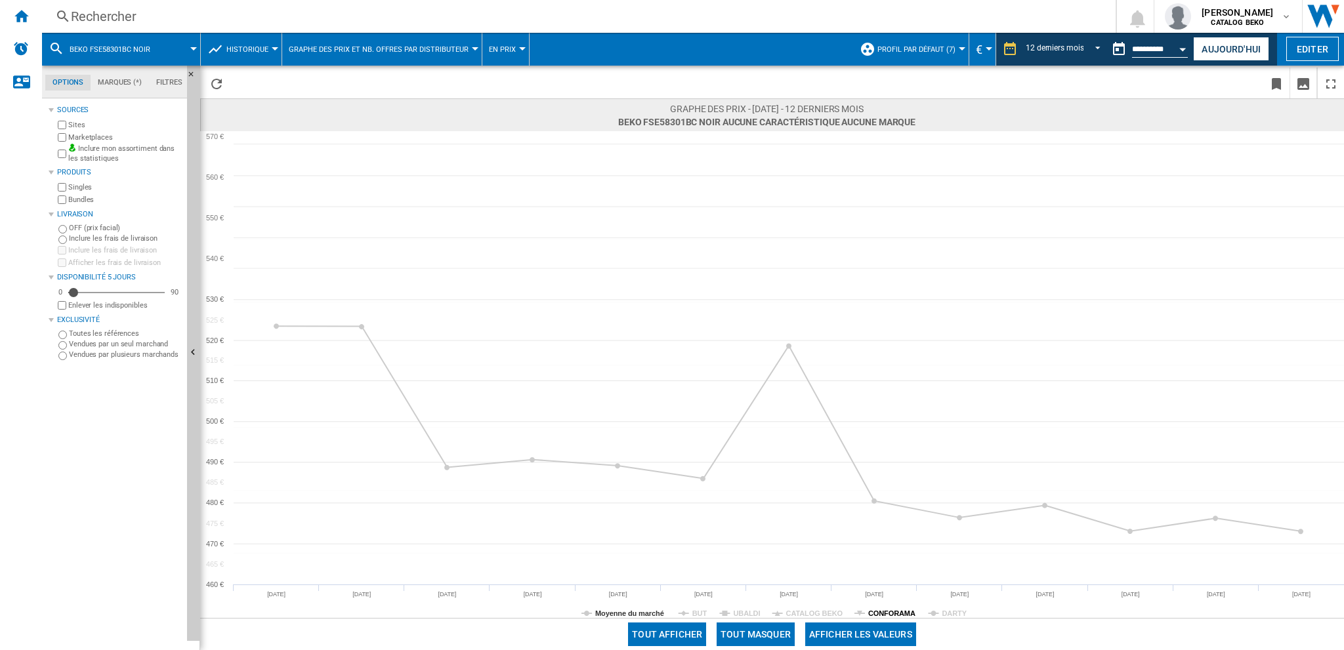
click at [903, 612] on tspan "CONFORAMA" at bounding box center [891, 614] width 47 height 8
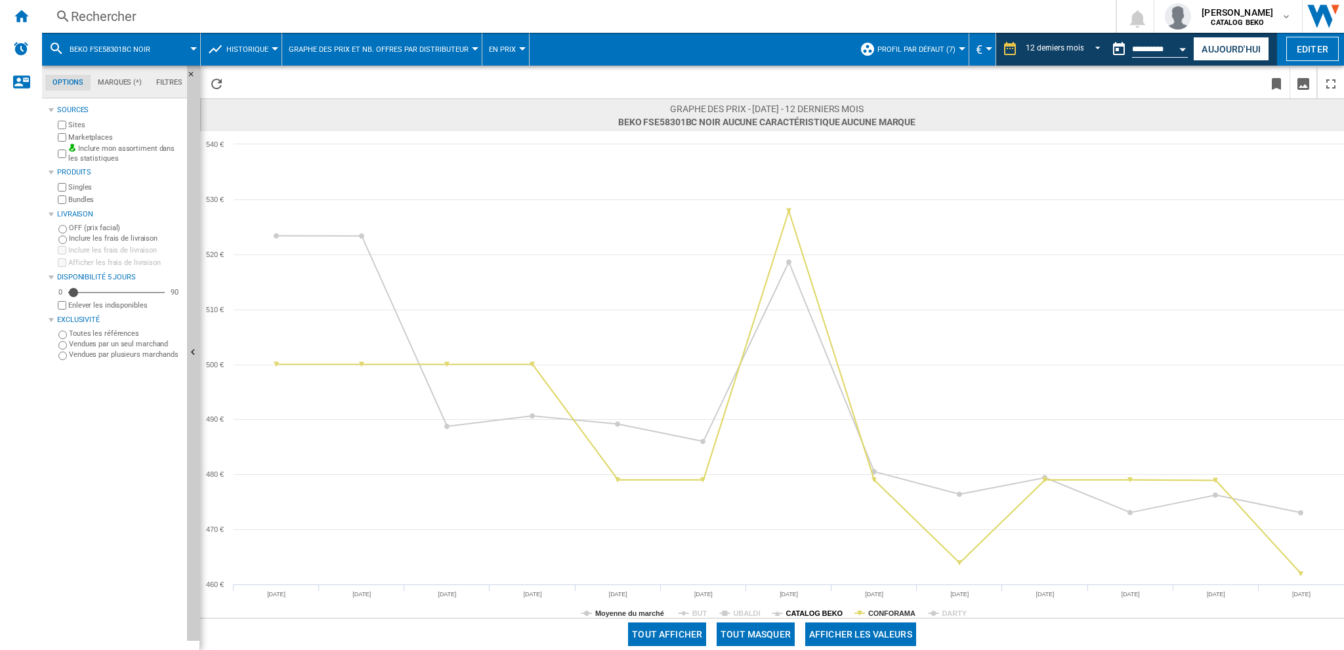
click at [827, 612] on tspan "CATALOG BEKO" at bounding box center [814, 614] width 57 height 8
click at [884, 611] on tspan "CONFORAMA" at bounding box center [891, 614] width 47 height 8
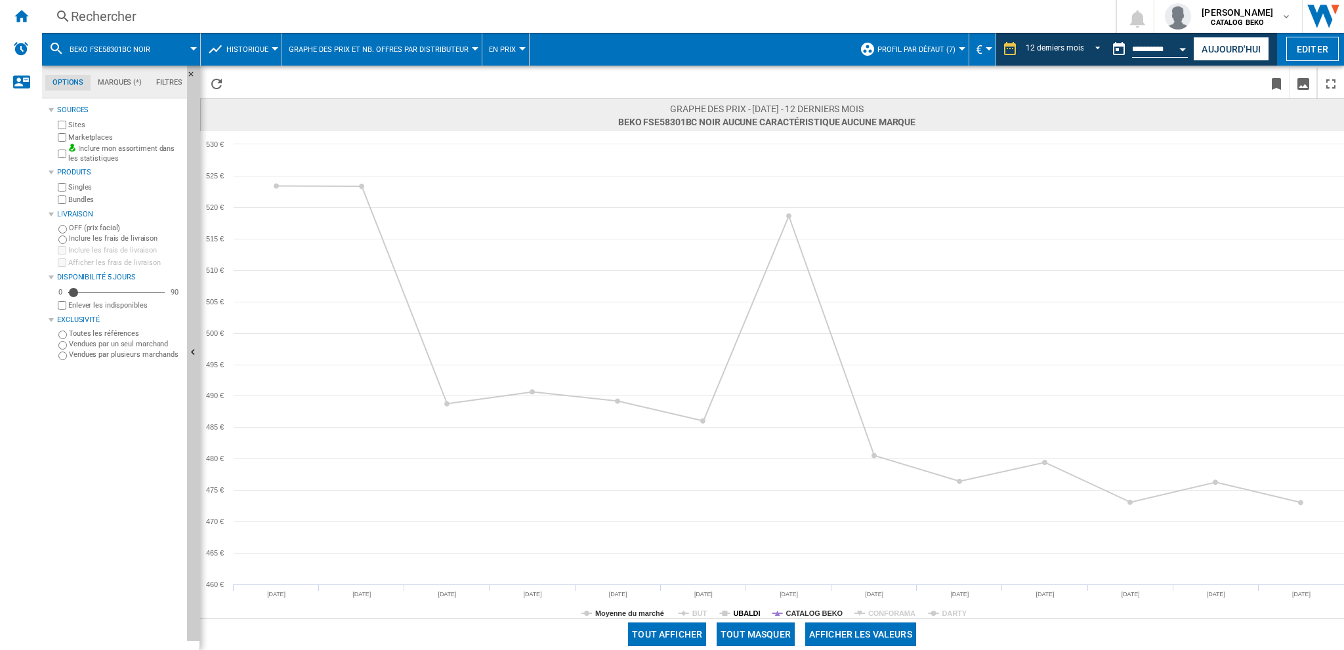
click at [741, 616] on tspan "UBALDI" at bounding box center [746, 614] width 27 height 8
click at [696, 617] on tspan "BUT" at bounding box center [699, 614] width 15 height 8
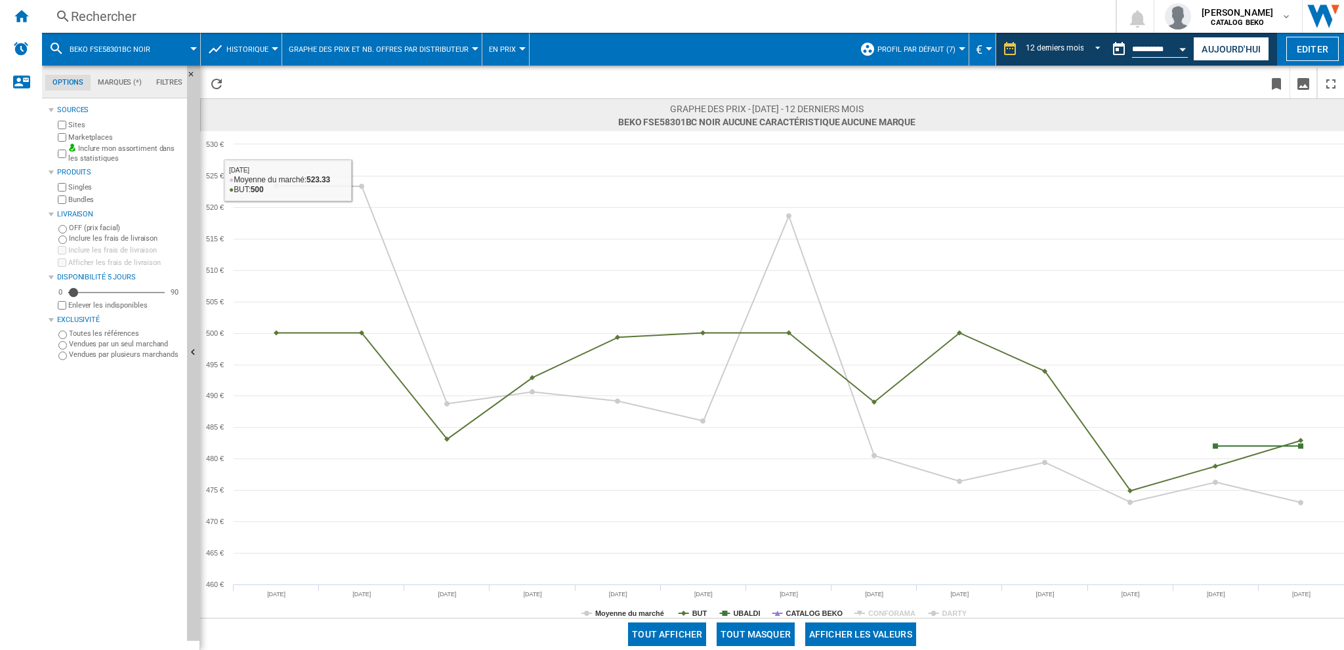
click at [76, 16] on div "Rechercher" at bounding box center [576, 16] width 1010 height 18
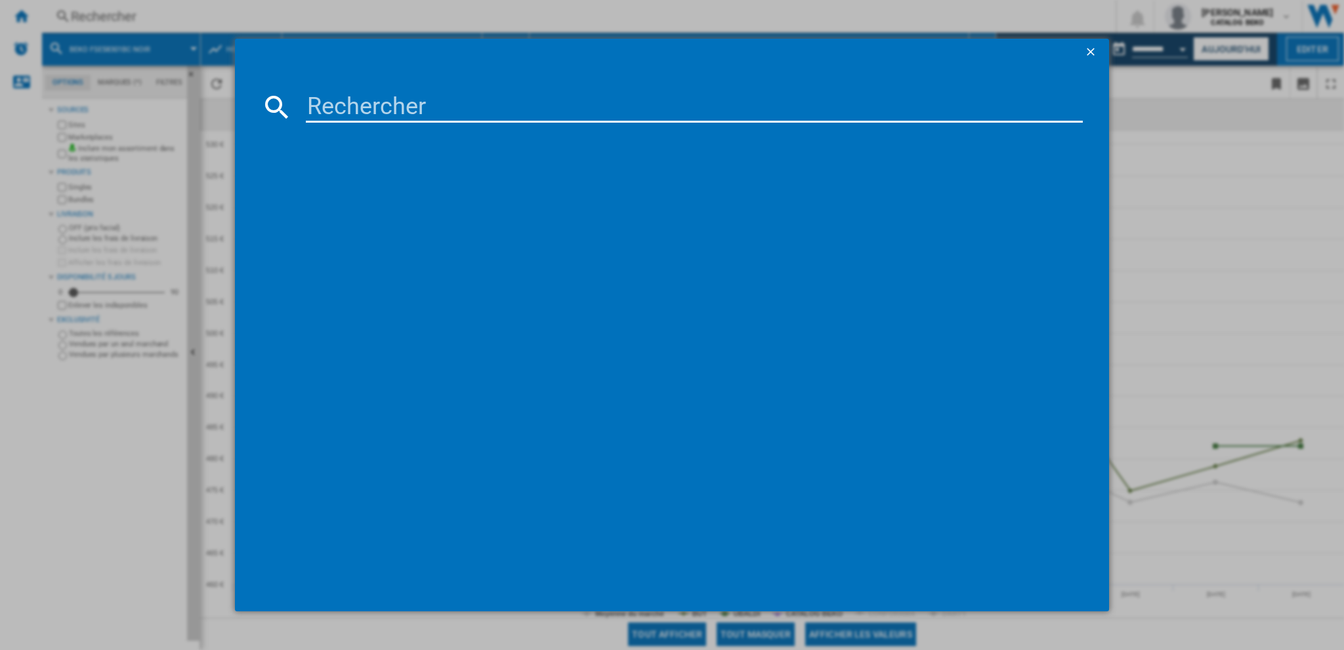
click at [476, 115] on input at bounding box center [694, 106] width 776 height 31
paste input "FSE58300WCS"
click at [381, 93] on input "FSE58300WCS" at bounding box center [694, 106] width 776 height 31
paste input "M58301WC"
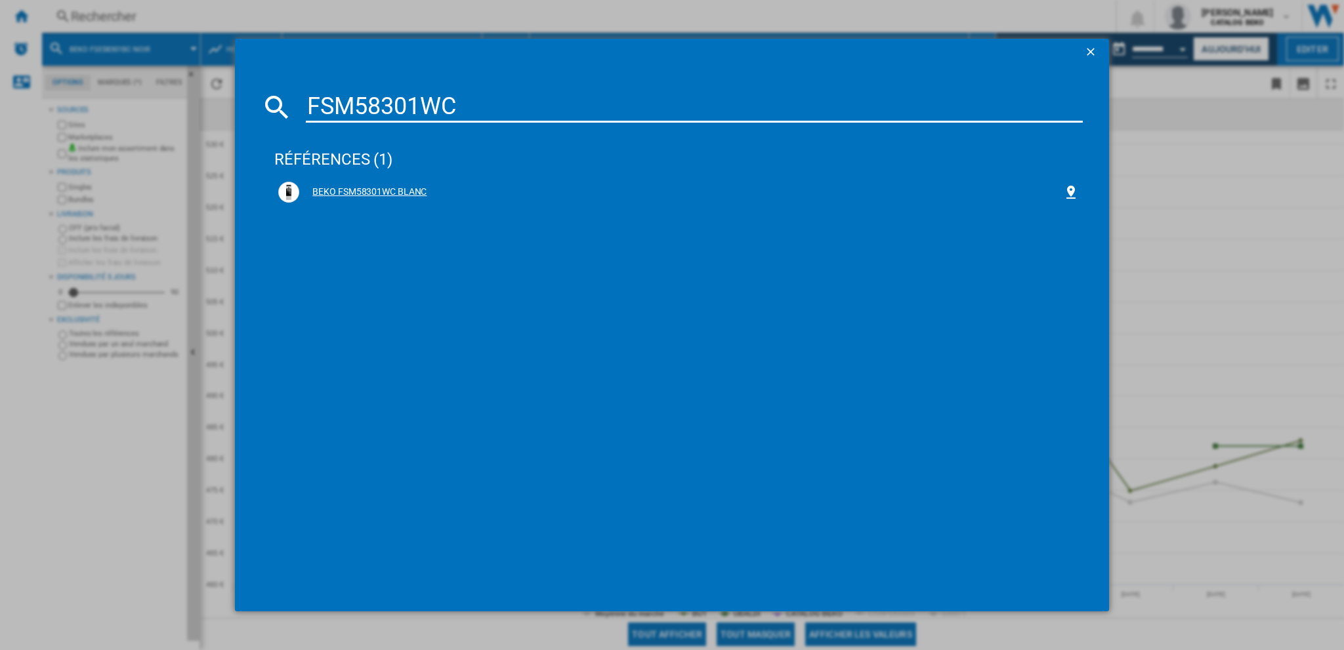
type input "FSM58301WC"
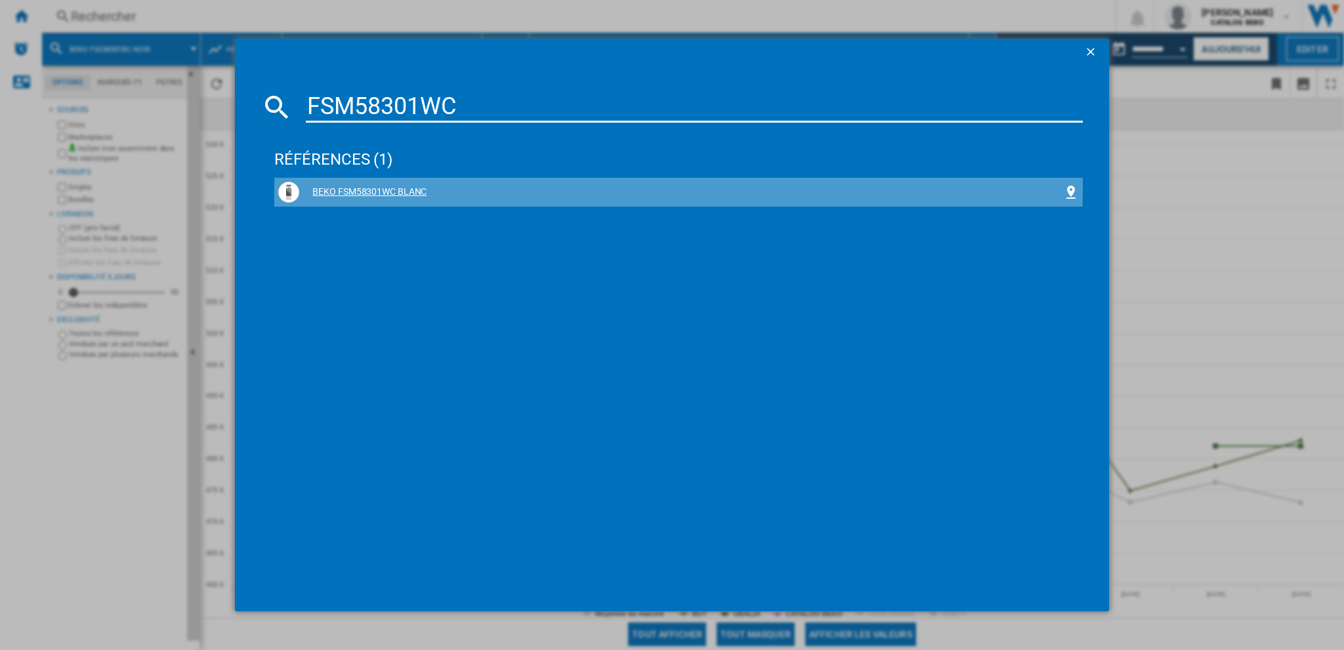
click at [356, 184] on div "BEKO FSM58301WC BLANC" at bounding box center [678, 192] width 800 height 21
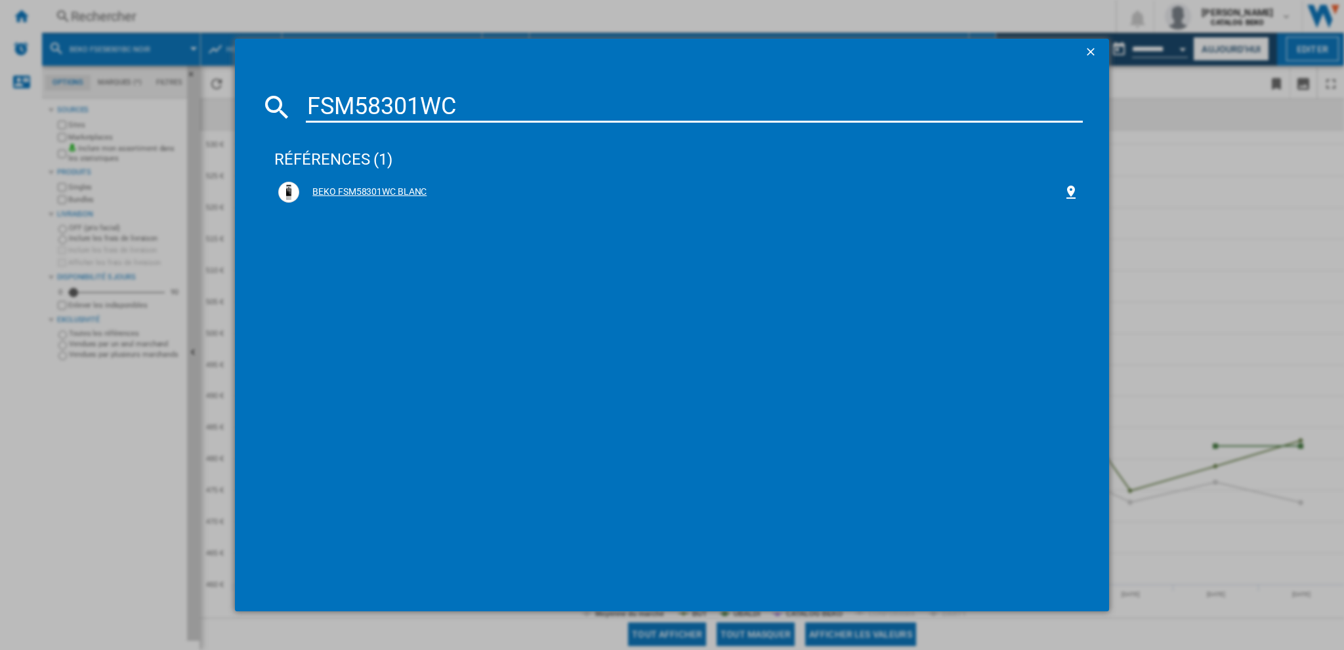
click at [392, 192] on div "BEKO FSM58301WC BLANC" at bounding box center [680, 192] width 763 height 13
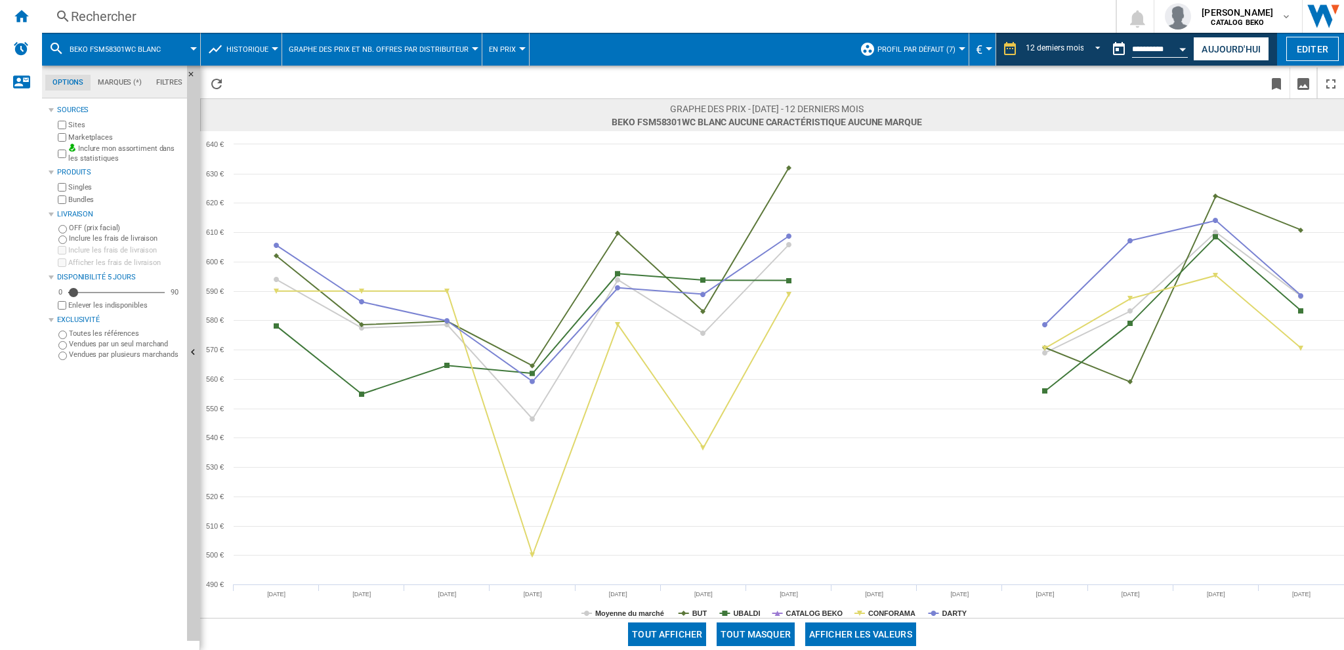
click at [116, 7] on div "Rechercher" at bounding box center [576, 16] width 1010 height 18
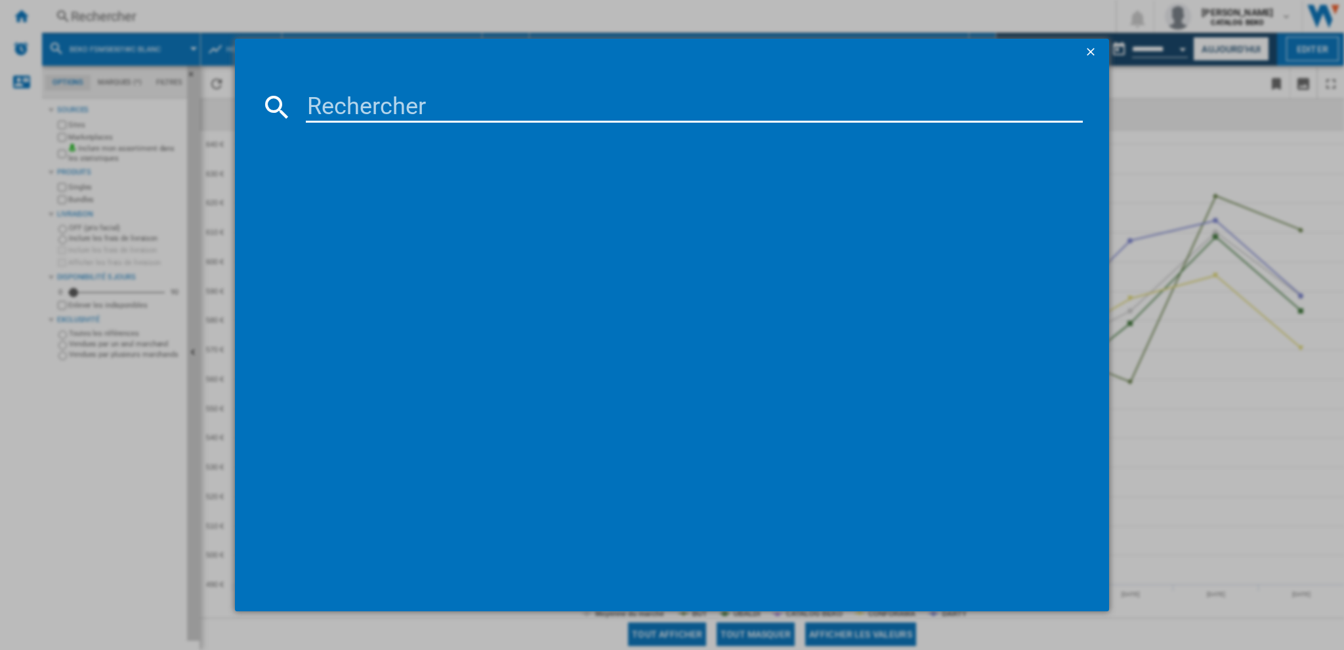
click at [558, 106] on input at bounding box center [694, 106] width 776 height 31
paste input "FSM58301XCDT"
type input "FSM58301XCDT"
